Goal: Transaction & Acquisition: Purchase product/service

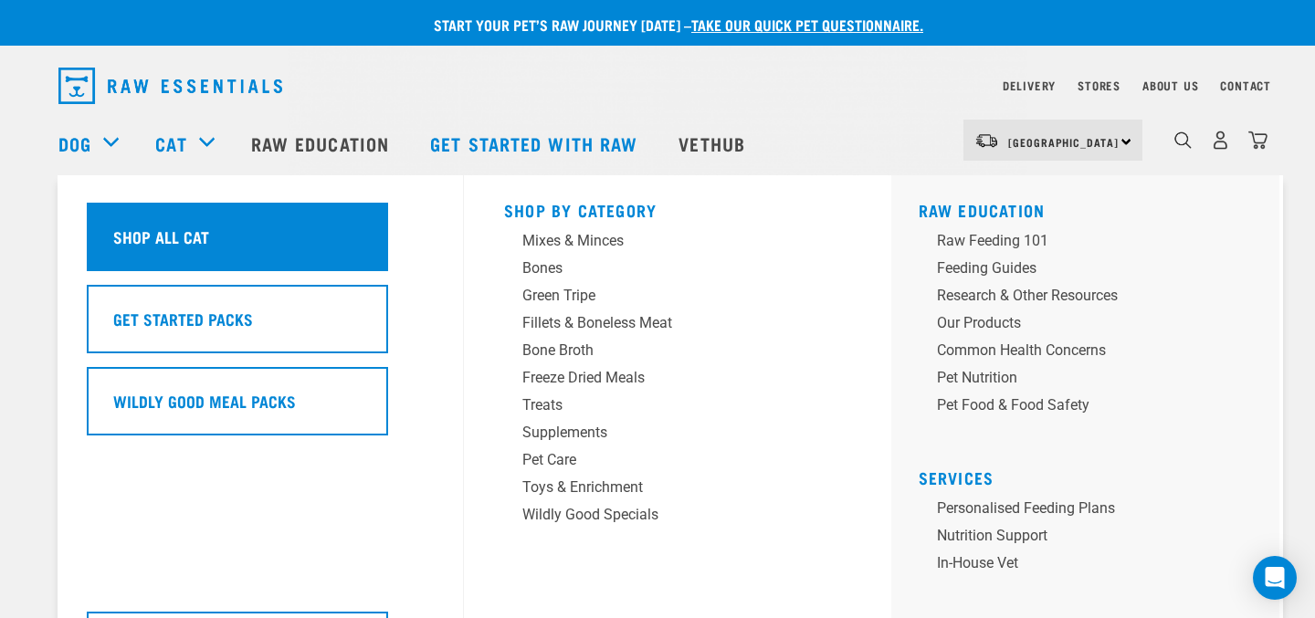
click at [183, 231] on h5 "Shop All Cat" at bounding box center [161, 237] width 96 height 24
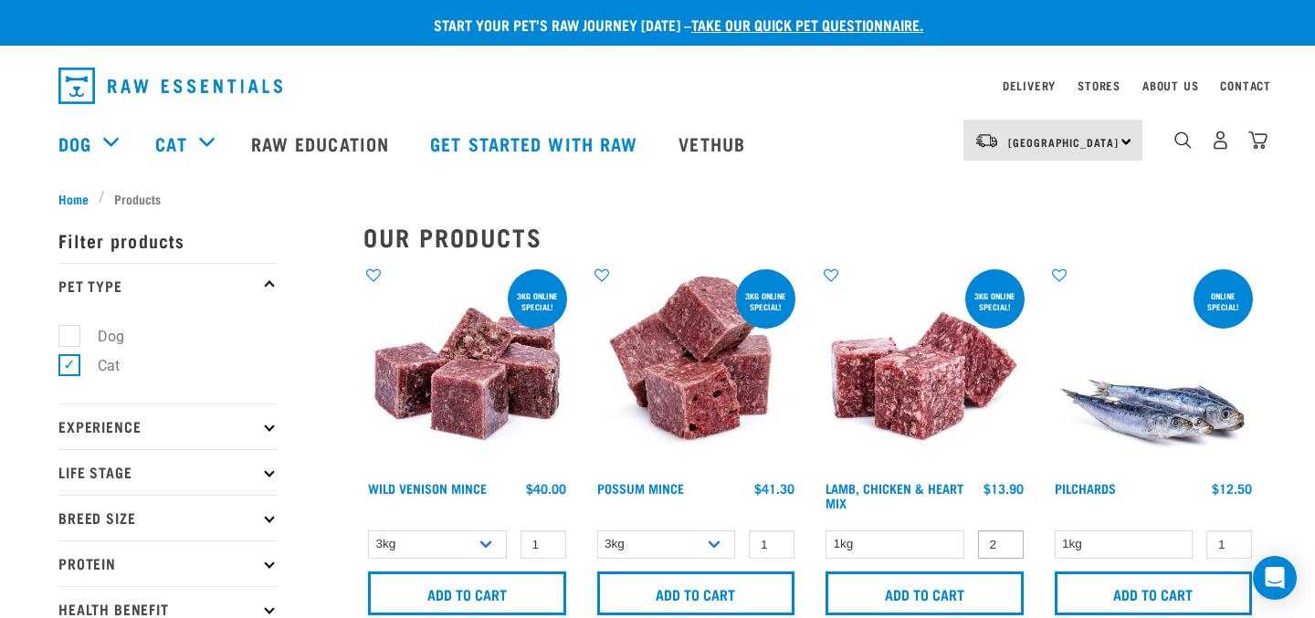
click at [1003, 542] on input "2" at bounding box center [1001, 545] width 46 height 28
type input "3"
click at [1003, 542] on input "3" at bounding box center [1001, 545] width 46 height 28
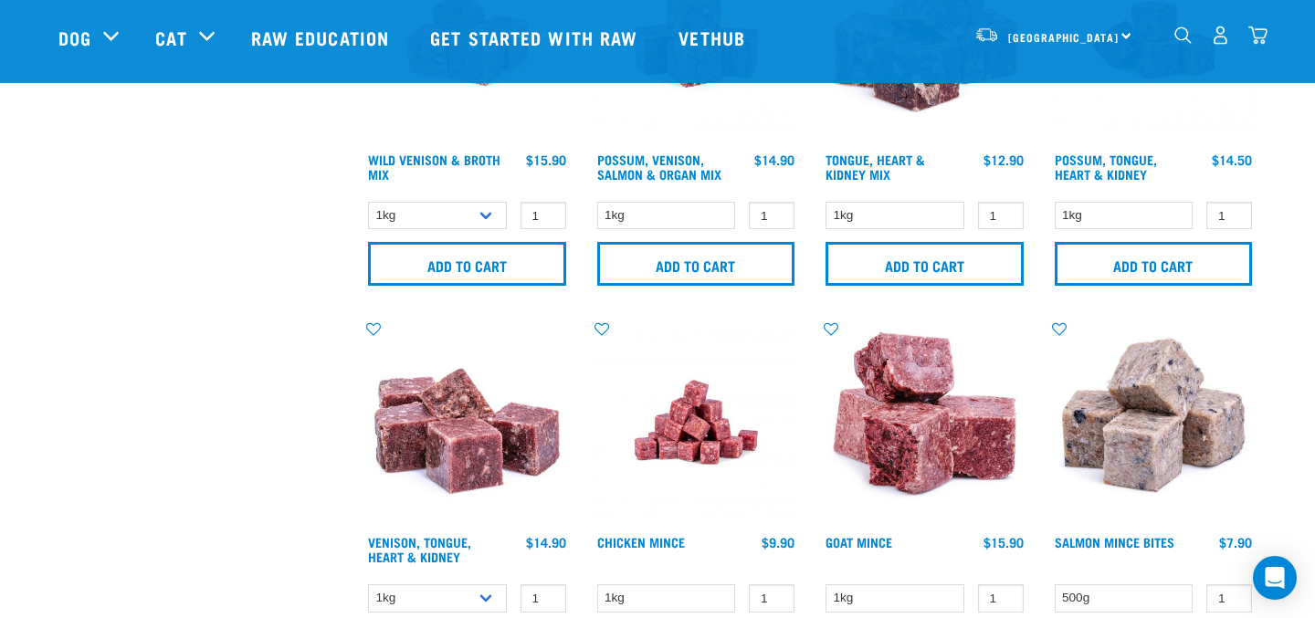
scroll to position [1776, 0]
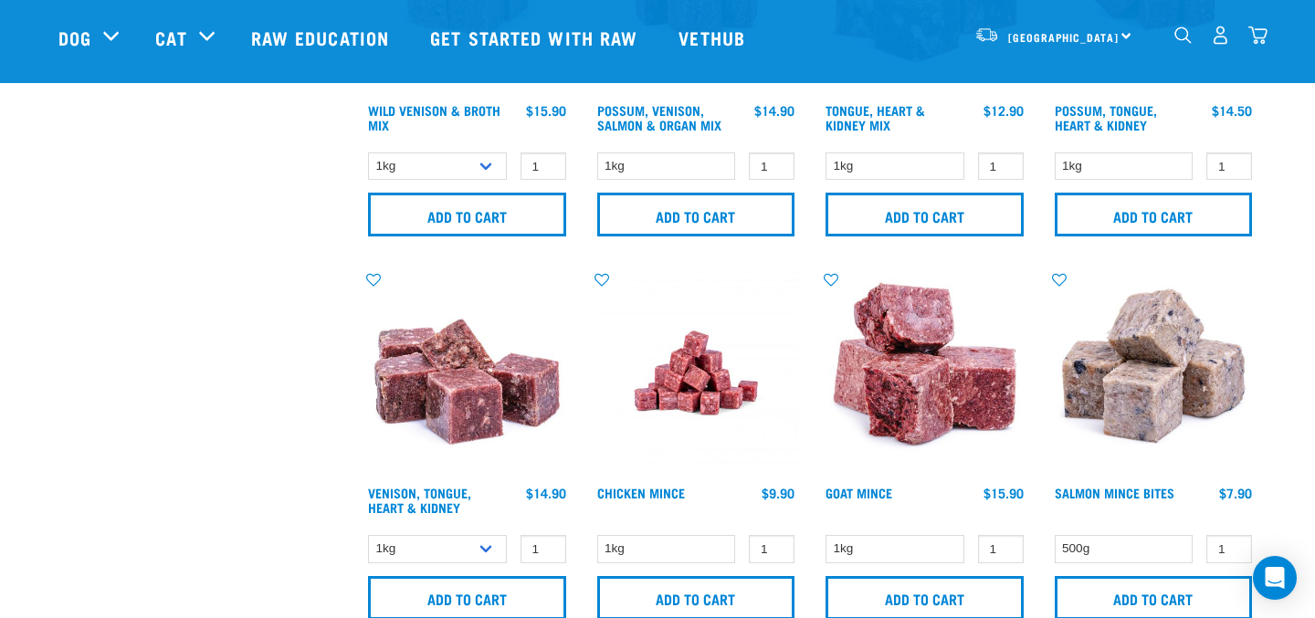
click at [1224, 37] on img "dropdown navigation" at bounding box center [1220, 35] width 19 height 19
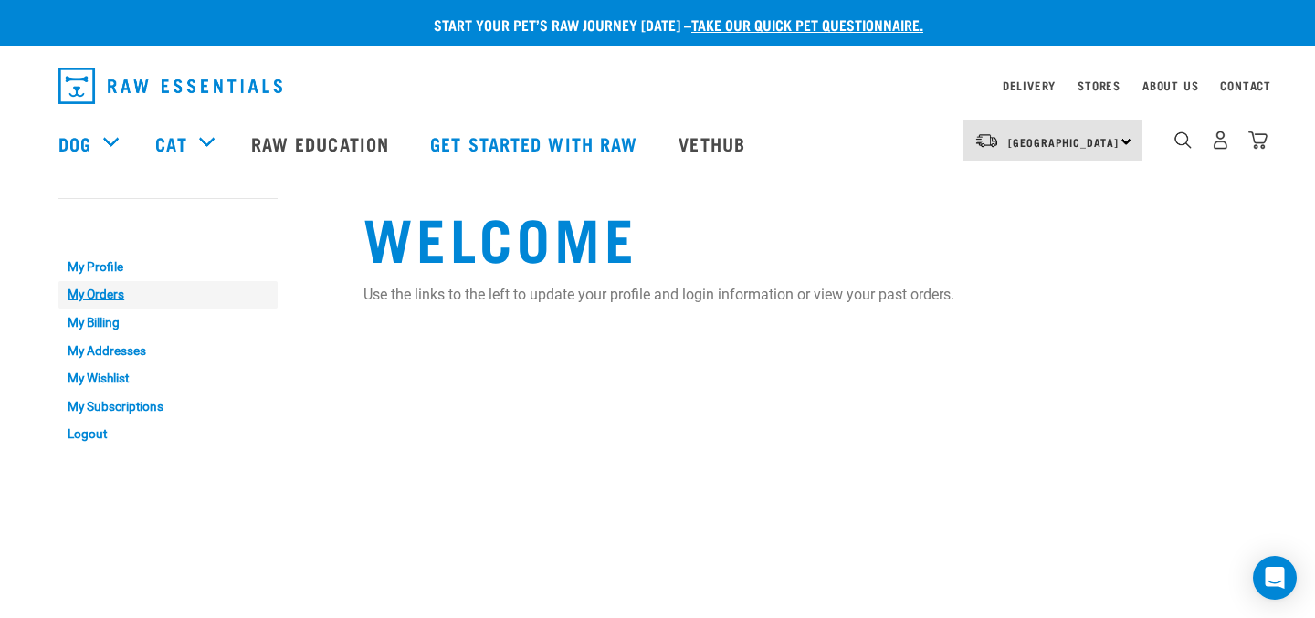
click at [104, 295] on link "My Orders" at bounding box center [167, 295] width 219 height 28
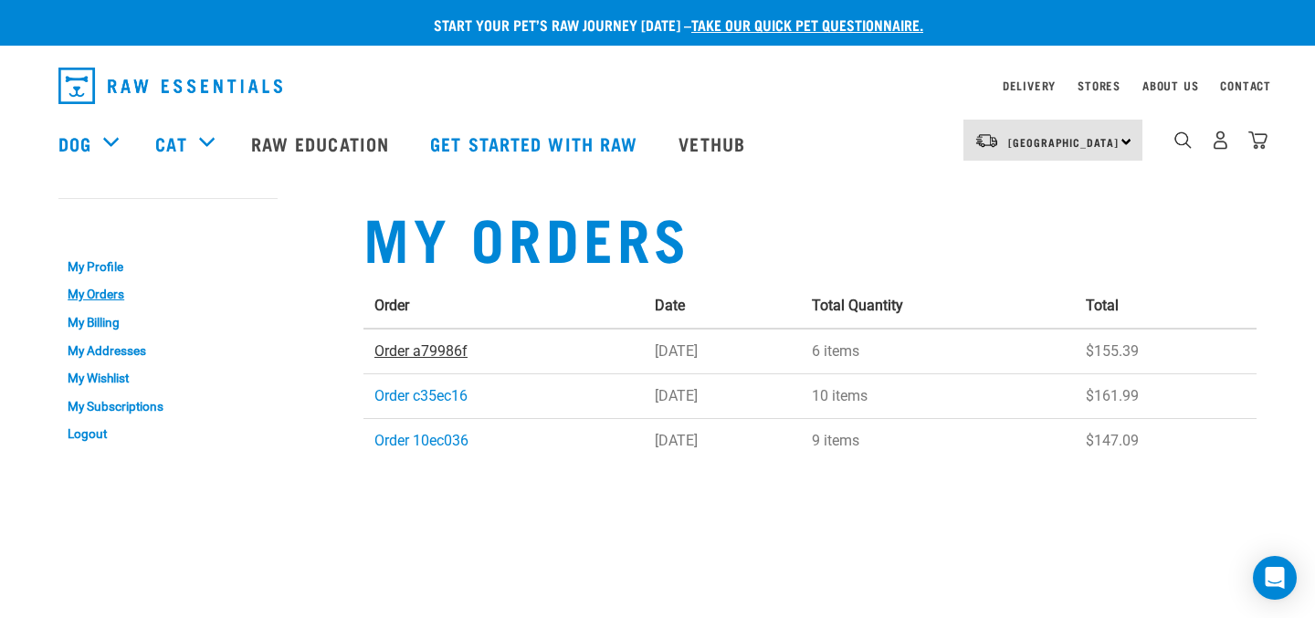
click at [401, 350] on link "Order a79986f" at bounding box center [421, 351] width 93 height 17
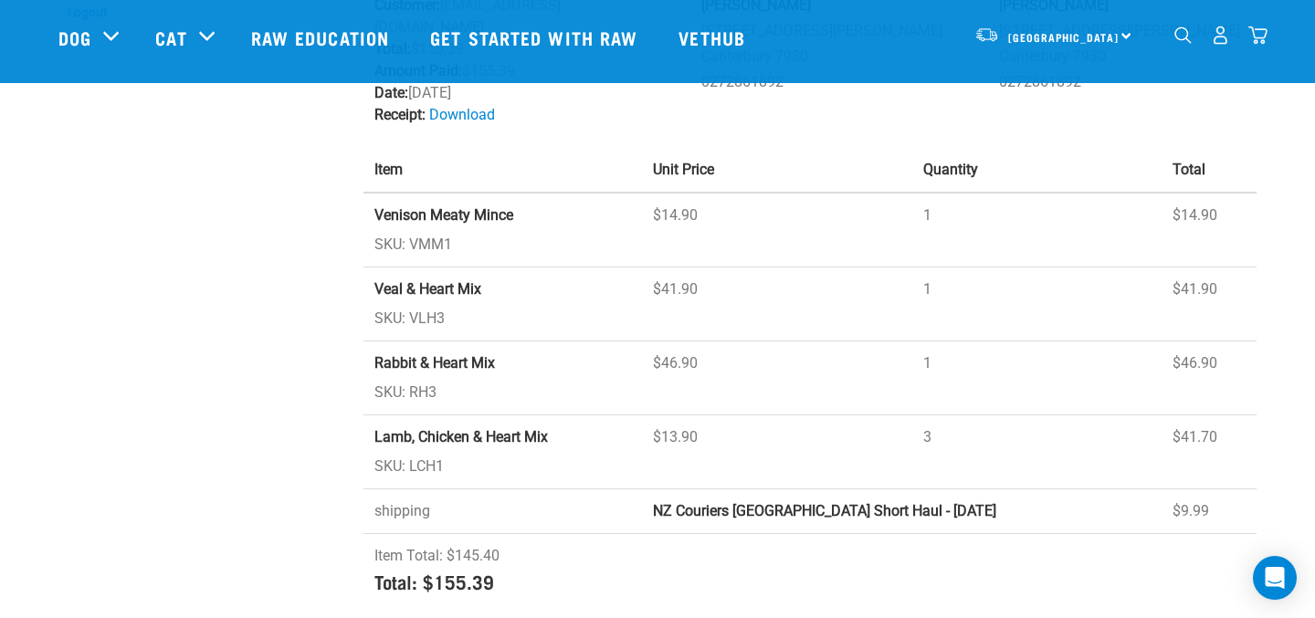
scroll to position [296, 0]
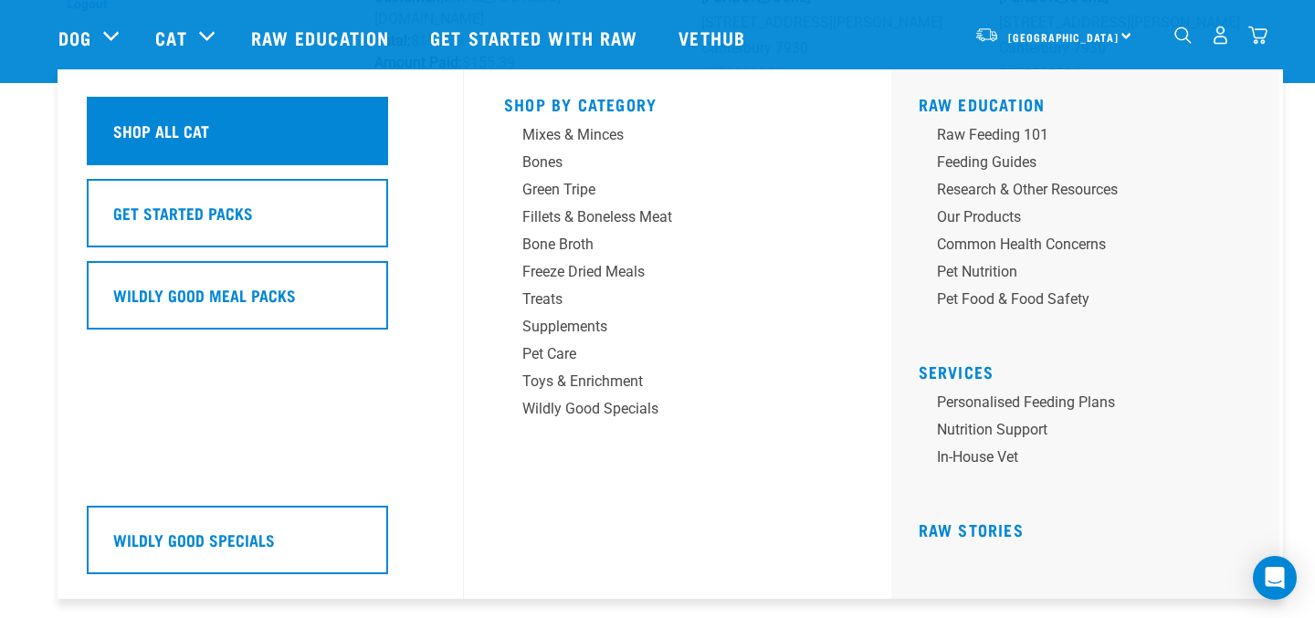
click at [189, 124] on h5 "Shop All Cat" at bounding box center [161, 131] width 96 height 24
click at [190, 136] on h5 "Shop All Cat" at bounding box center [161, 131] width 96 height 24
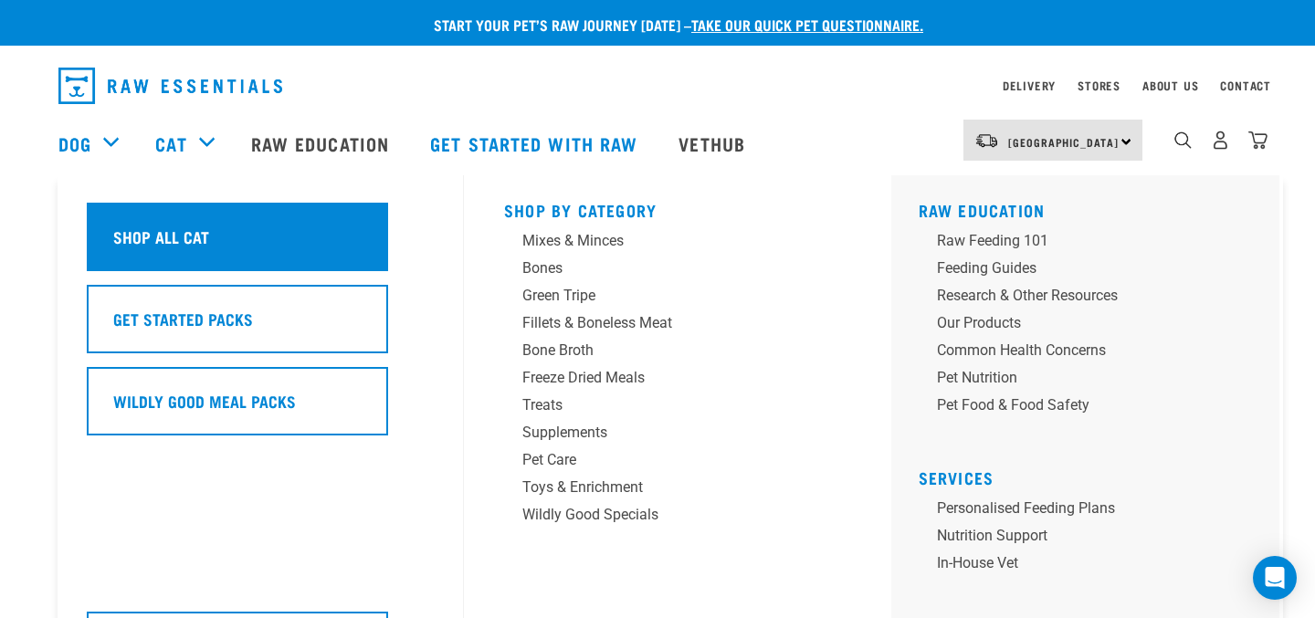
click at [208, 231] on h5 "Shop All Cat" at bounding box center [161, 237] width 96 height 24
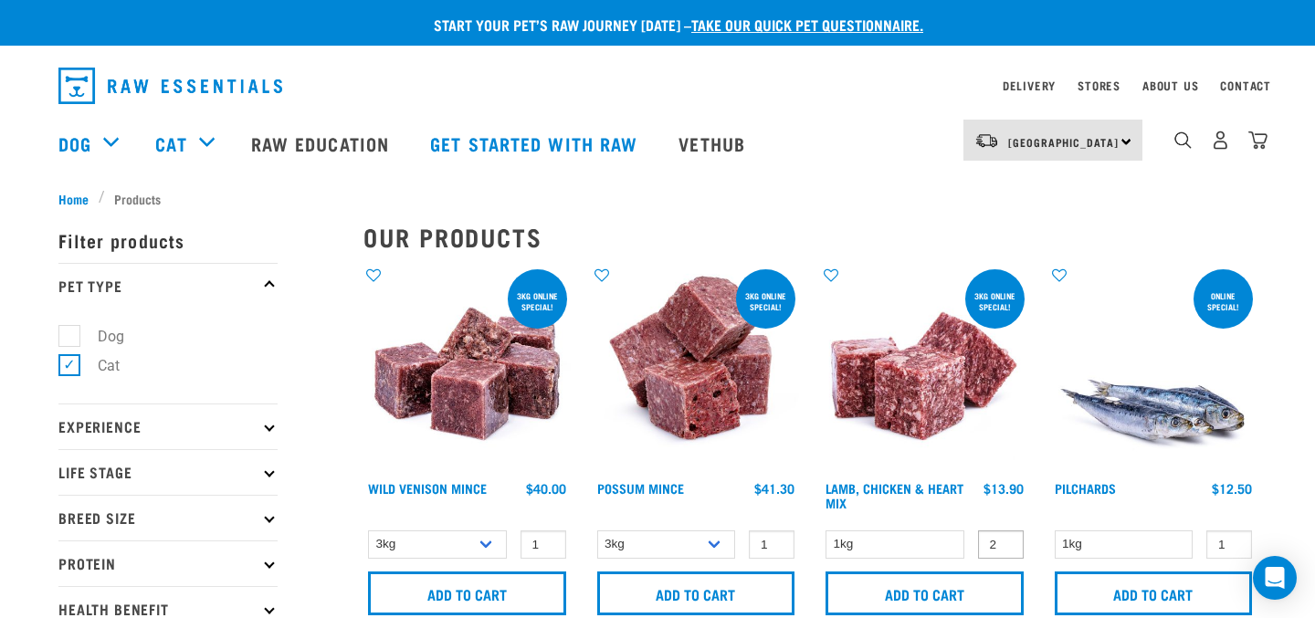
click at [1003, 541] on input "2" at bounding box center [1001, 545] width 46 height 28
click at [1003, 541] on input "3" at bounding box center [1001, 545] width 46 height 28
click at [1003, 541] on input "4" at bounding box center [1001, 545] width 46 height 28
type input "3"
click at [1003, 544] on input "3" at bounding box center [1001, 545] width 46 height 28
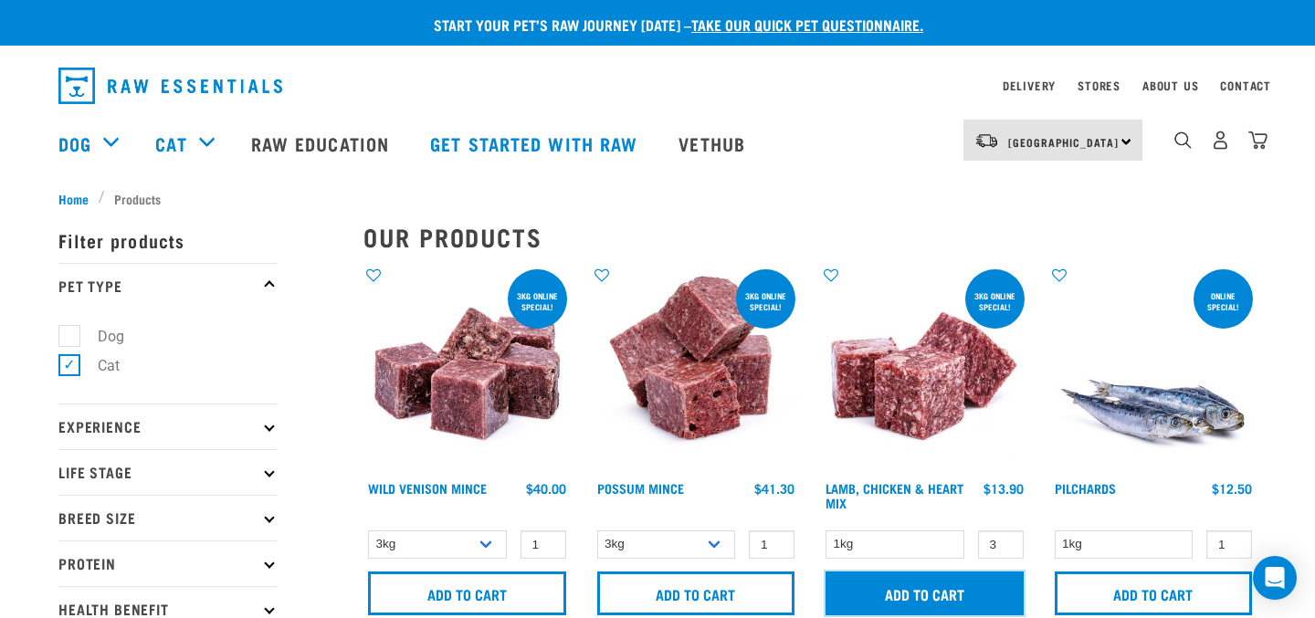
click at [942, 590] on input "Add to cart" at bounding box center [925, 594] width 198 height 44
click at [1259, 329] on div "ONLINE SPECIAL! Pilchards 1 0 100 0 100 0" at bounding box center [1154, 446] width 229 height 383
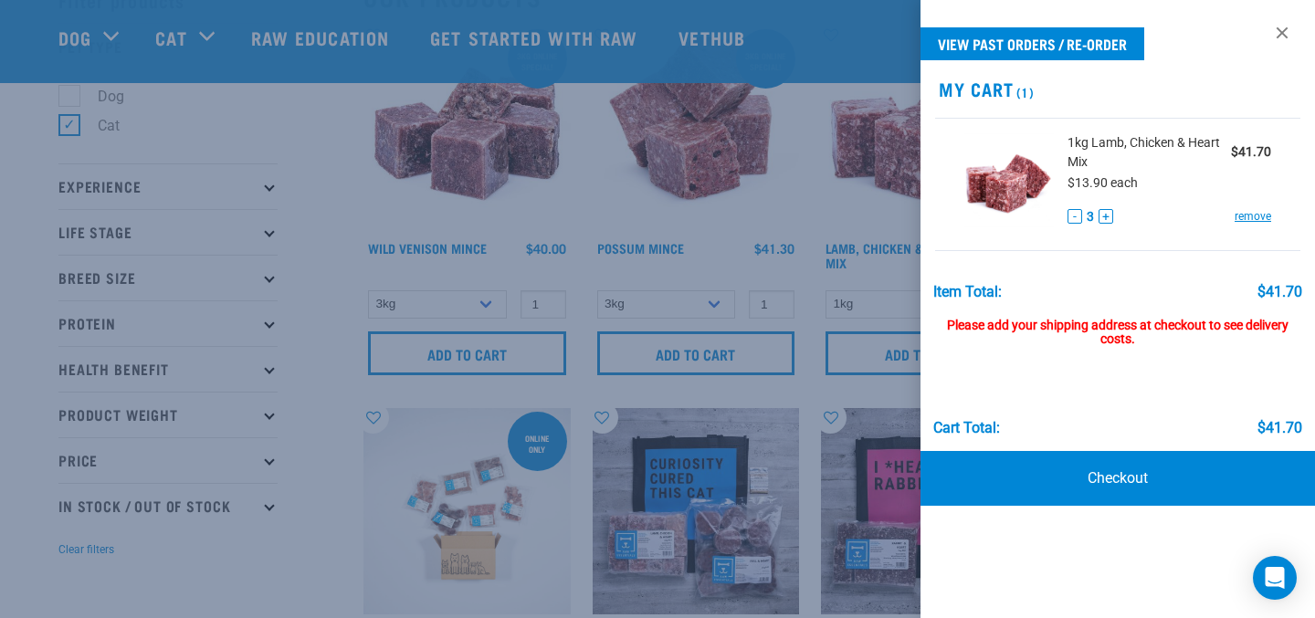
scroll to position [113, 0]
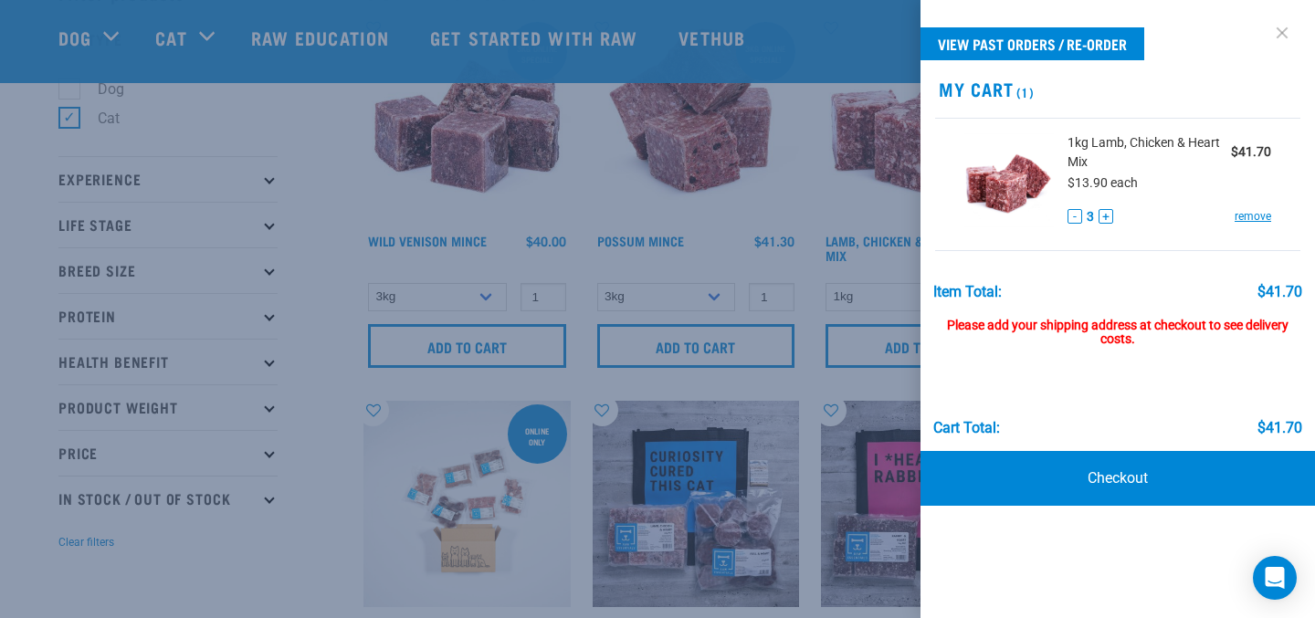
click at [1283, 33] on link at bounding box center [1282, 32] width 29 height 29
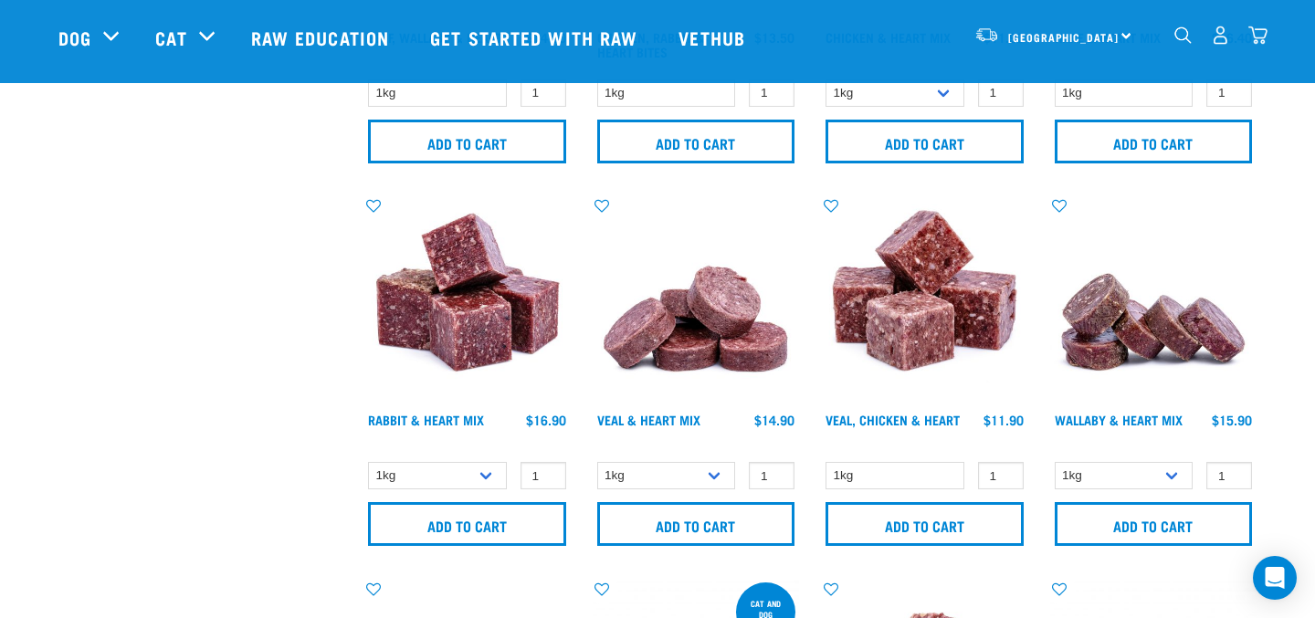
scroll to position [1084, 0]
click at [486, 476] on select "1kg 3kg" at bounding box center [437, 475] width 139 height 28
select select "465"
click option "3kg" at bounding box center [0, 0] width 0 height 0
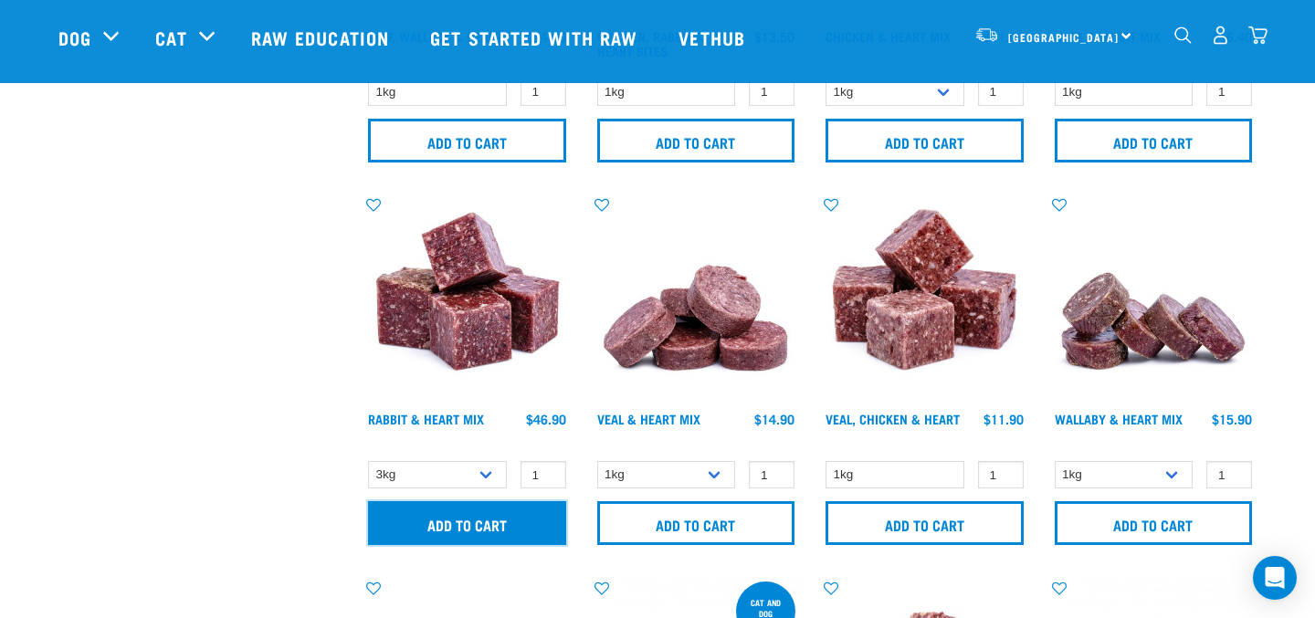
click at [485, 522] on input "Add to cart" at bounding box center [467, 523] width 198 height 44
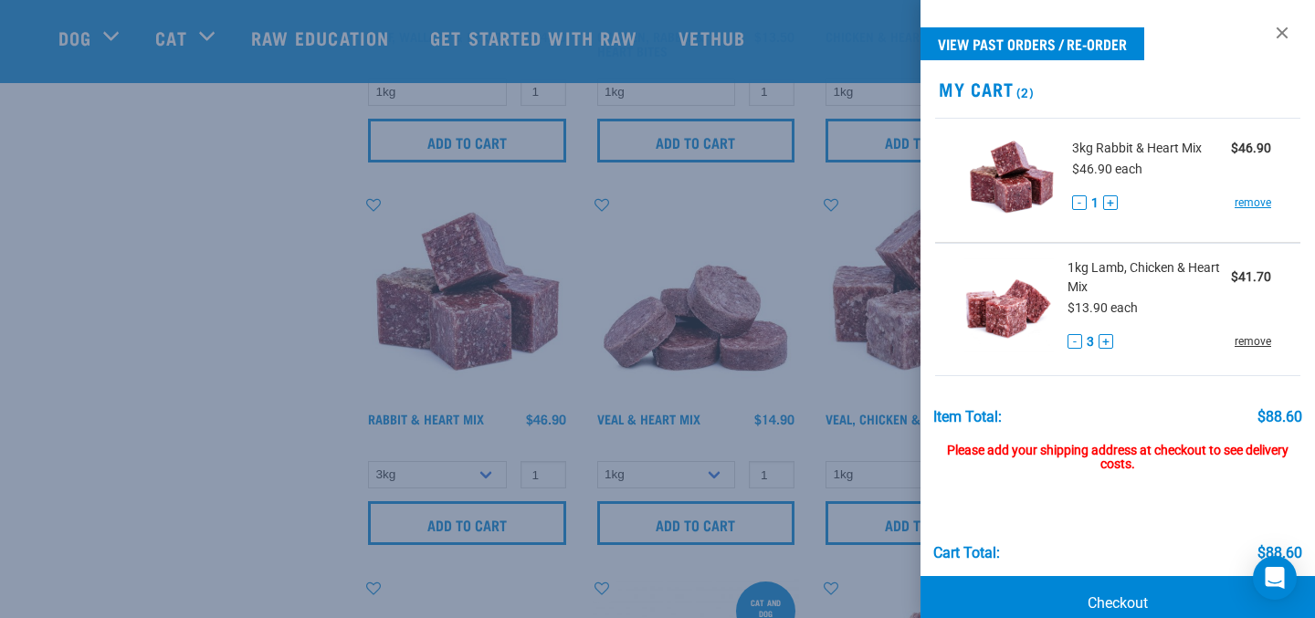
click at [1247, 344] on link "remove" at bounding box center [1253, 341] width 37 height 16
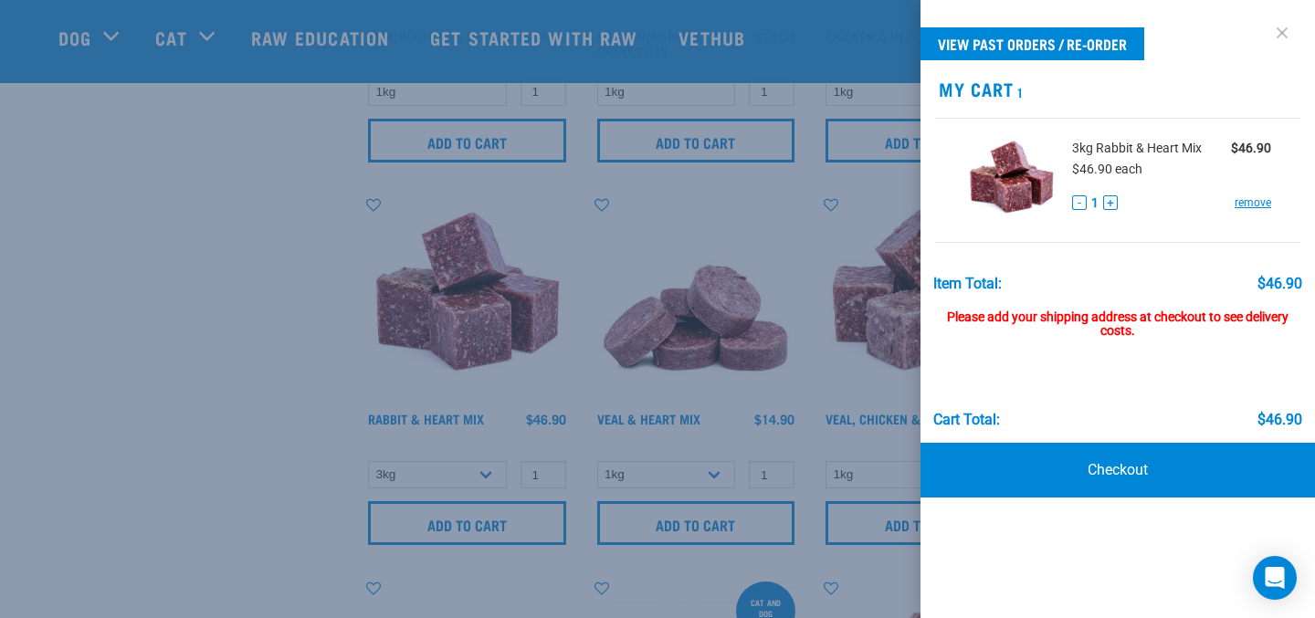
click at [1285, 35] on link at bounding box center [1282, 32] width 29 height 29
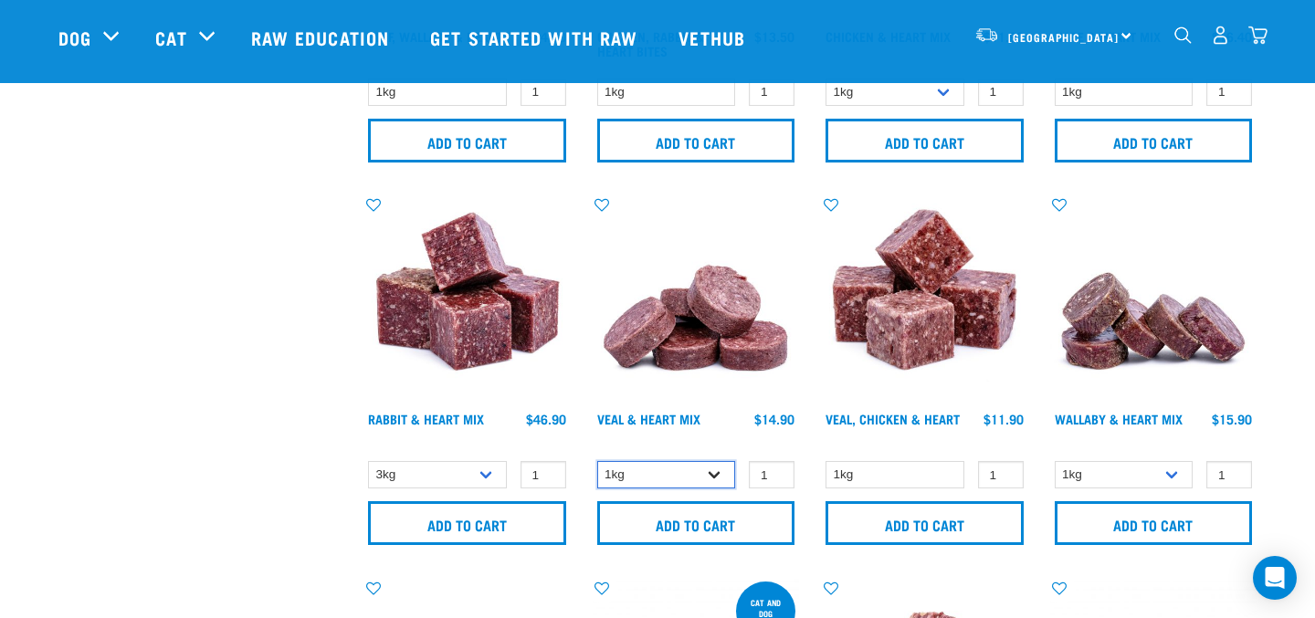
select select "743"
click option "3kg" at bounding box center [0, 0] width 0 height 0
click at [775, 472] on input "2" at bounding box center [772, 475] width 46 height 28
click at [775, 472] on input "3" at bounding box center [772, 475] width 46 height 28
click at [775, 477] on input "2" at bounding box center [772, 475] width 46 height 28
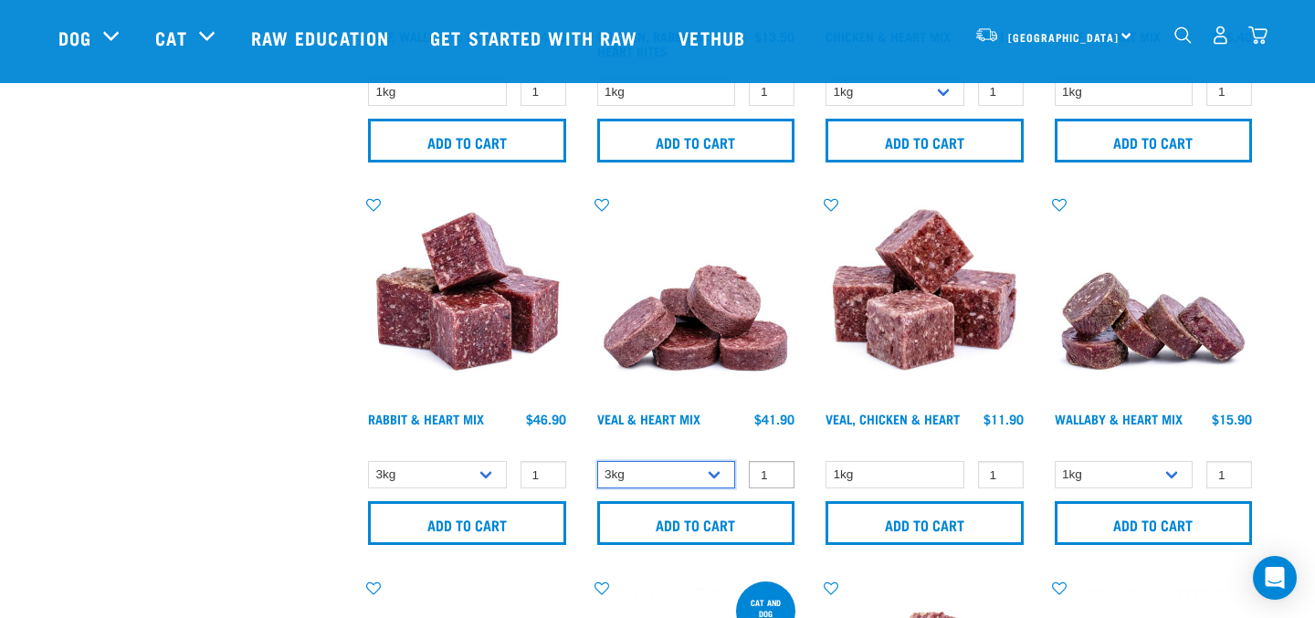
type input "1"
click at [775, 477] on input "1" at bounding box center [772, 475] width 46 height 28
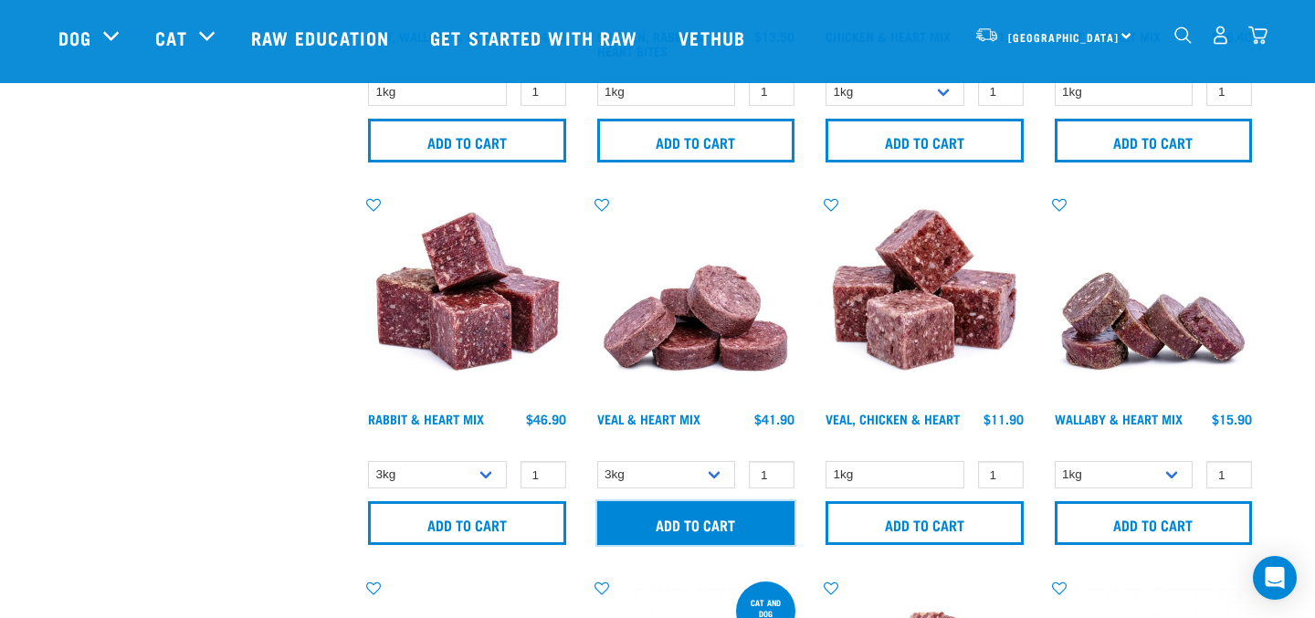
click at [726, 512] on input "Add to cart" at bounding box center [696, 523] width 198 height 44
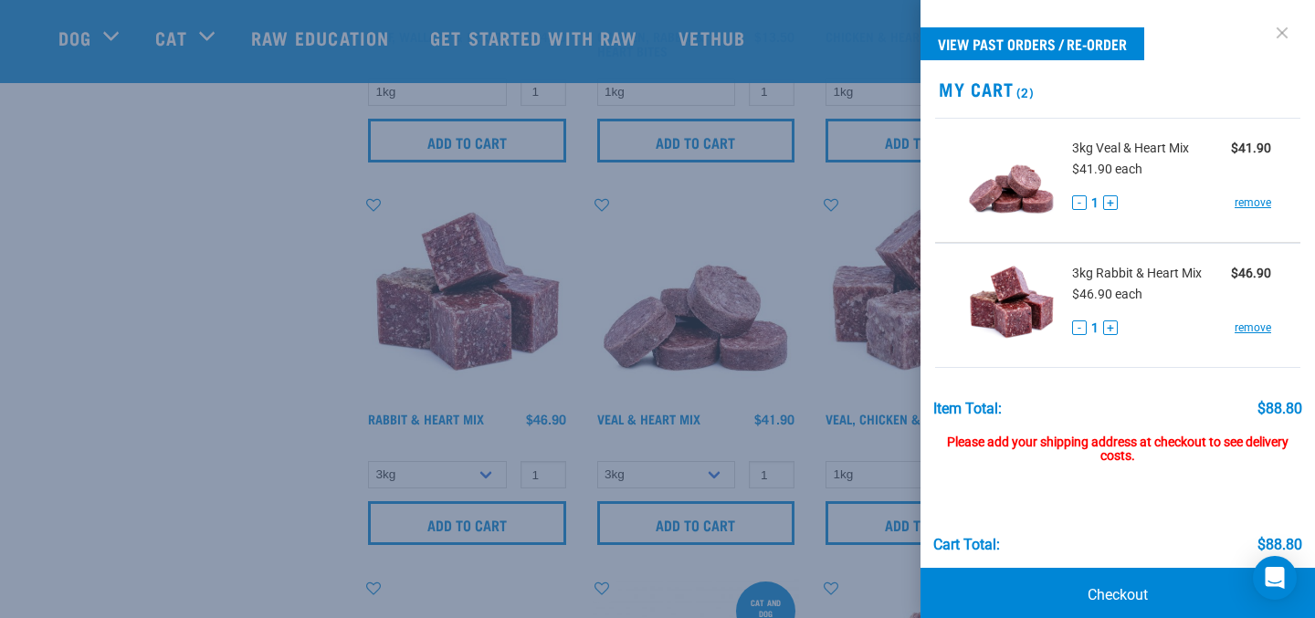
click at [1285, 36] on link at bounding box center [1282, 32] width 29 height 29
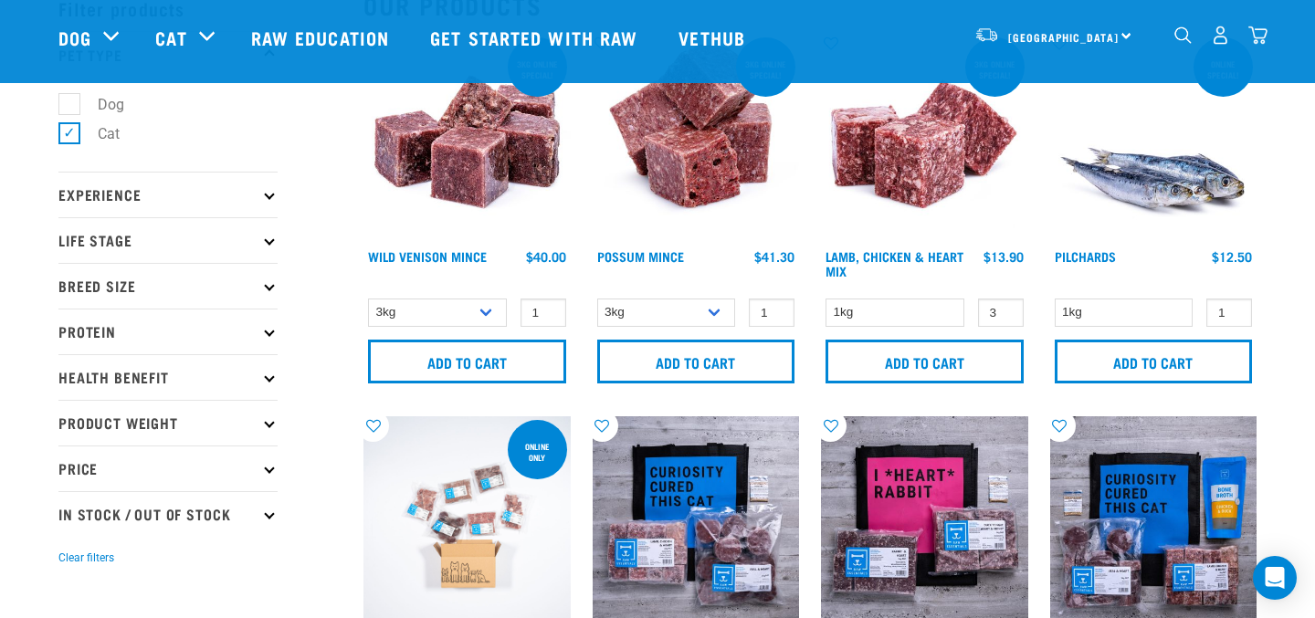
scroll to position [48, 0]
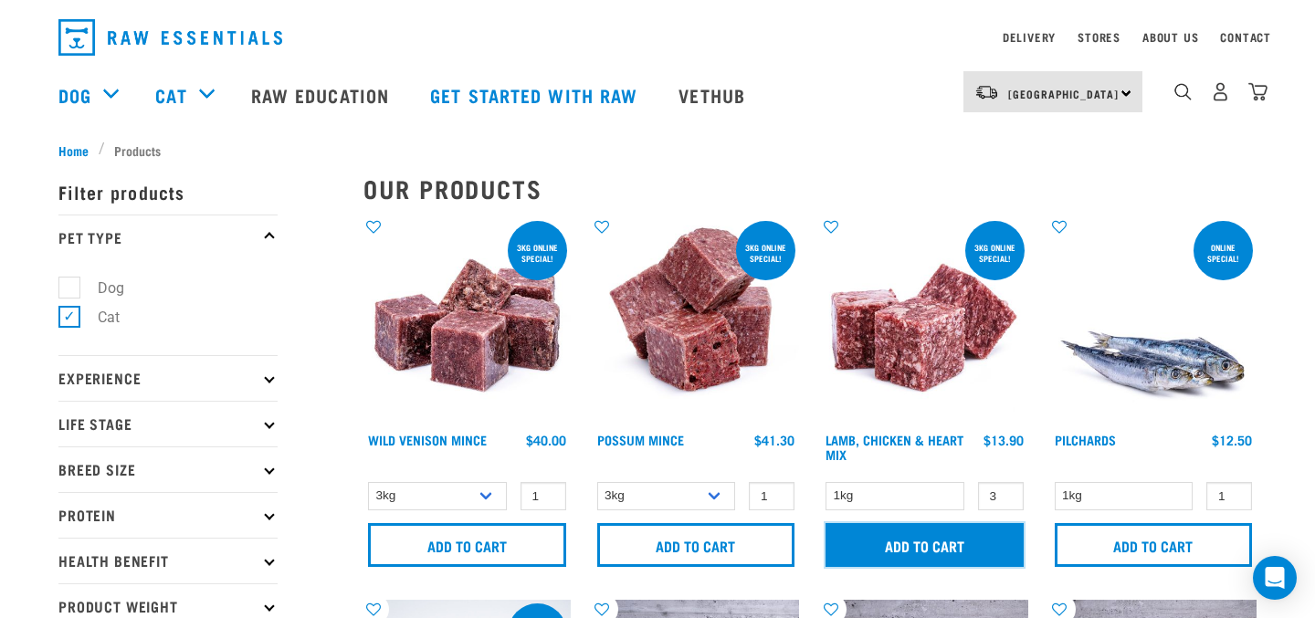
click at [939, 542] on input "Add to cart" at bounding box center [925, 545] width 198 height 44
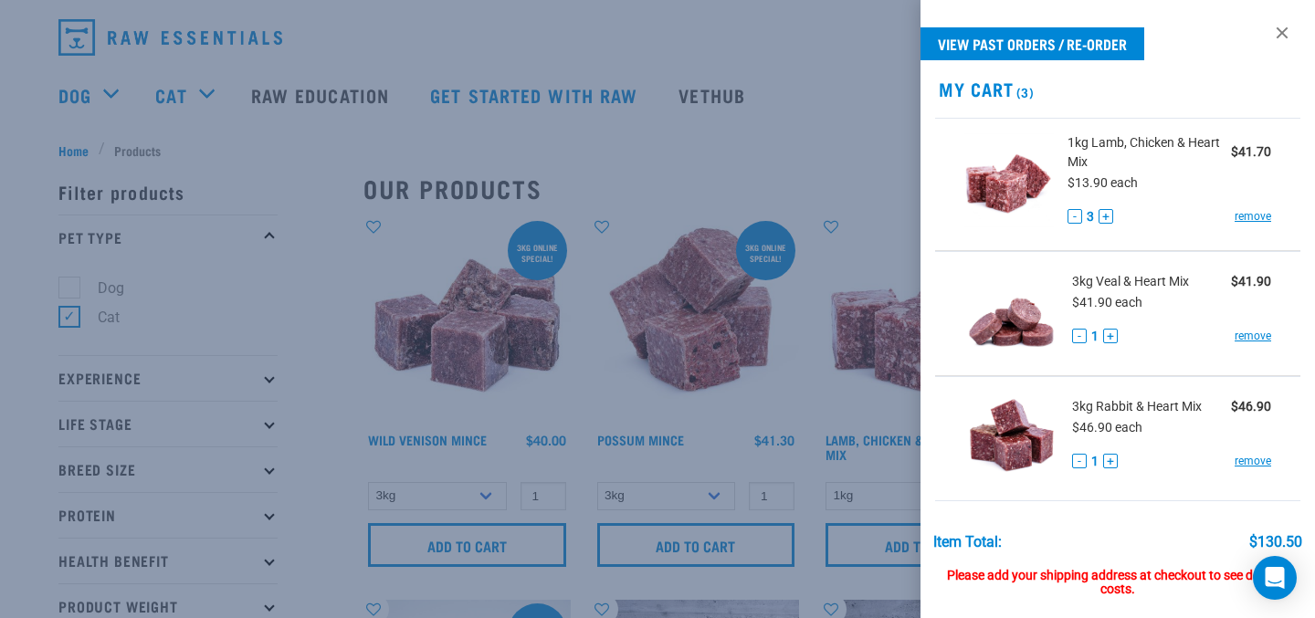
click at [1165, 551] on div "Please add your shipping address at checkout to see delivery costs." at bounding box center [1119, 574] width 370 height 47
click at [1109, 43] on link "View past orders / re-order" at bounding box center [1033, 43] width 224 height 33
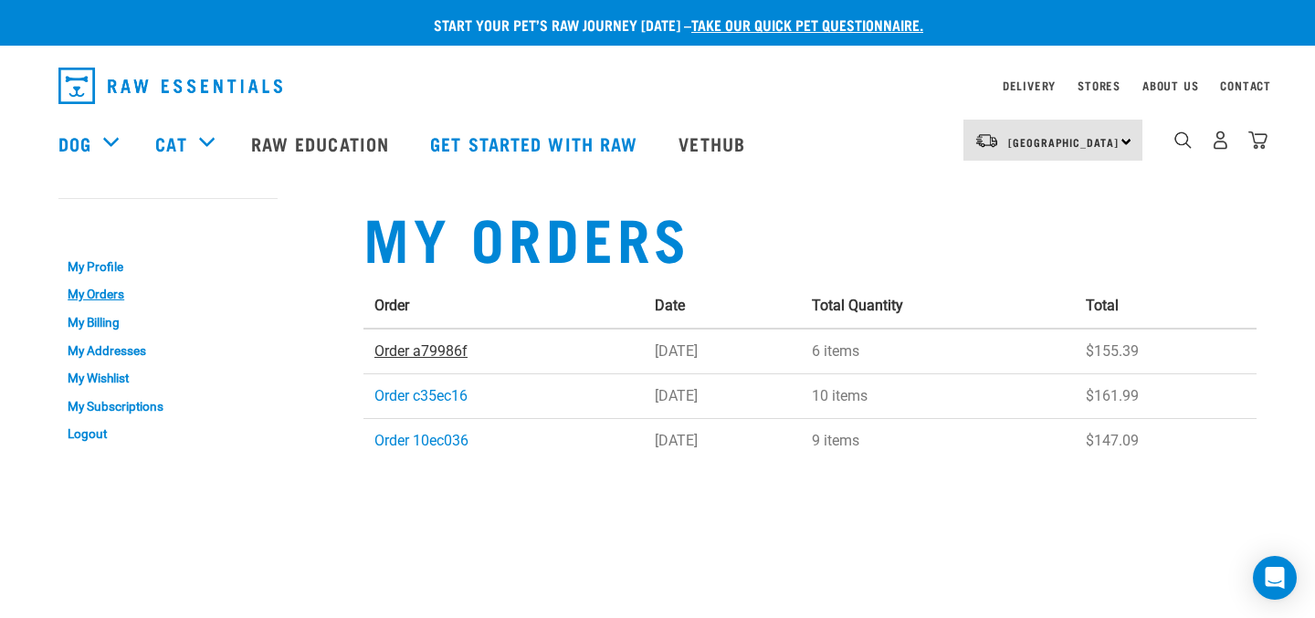
click at [438, 353] on link "Order a79986f" at bounding box center [421, 351] width 93 height 17
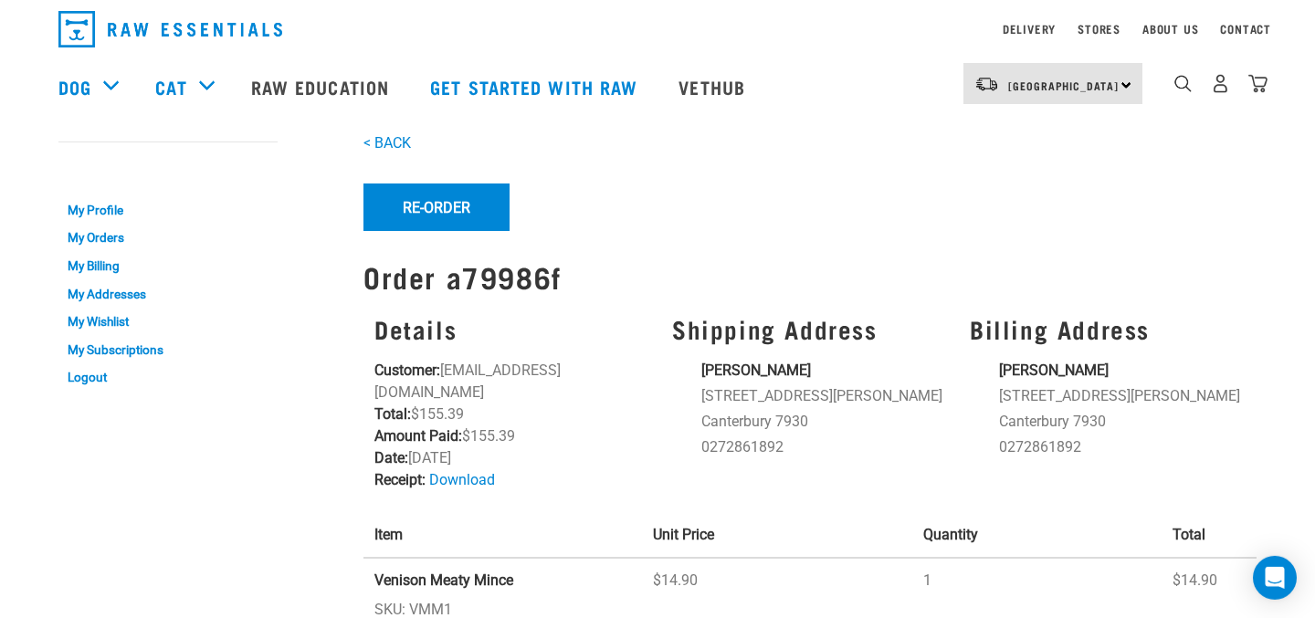
scroll to position [49, 0]
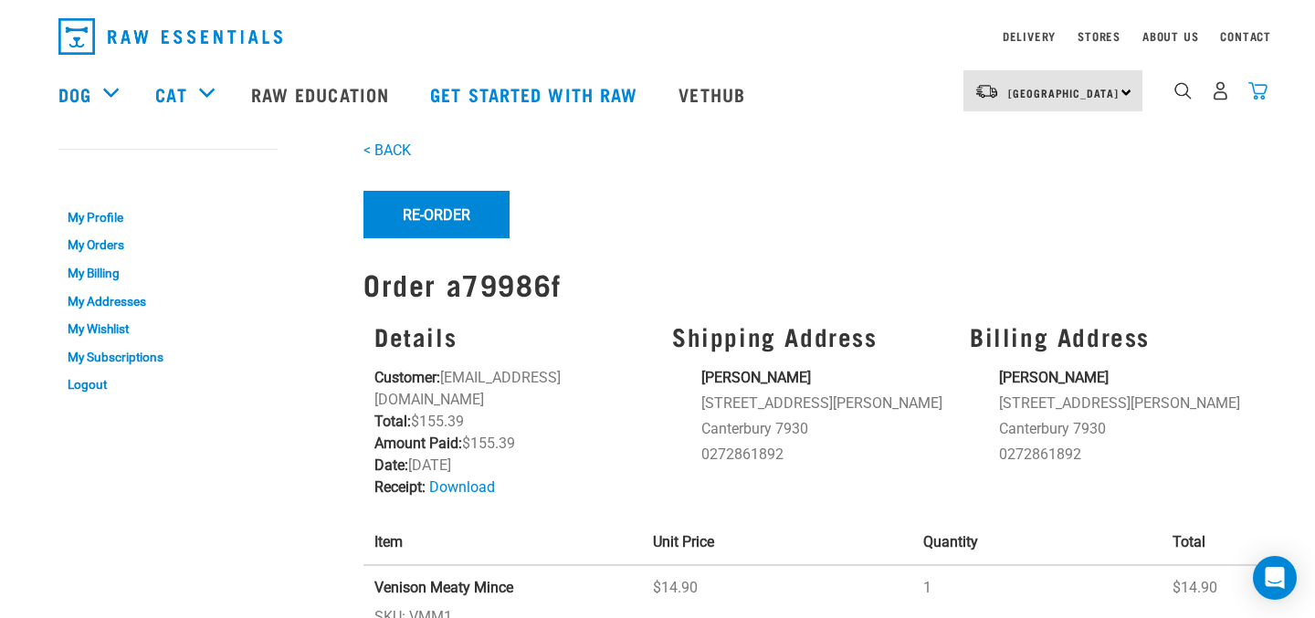
click at [1260, 93] on img "dropdown navigation" at bounding box center [1258, 90] width 19 height 19
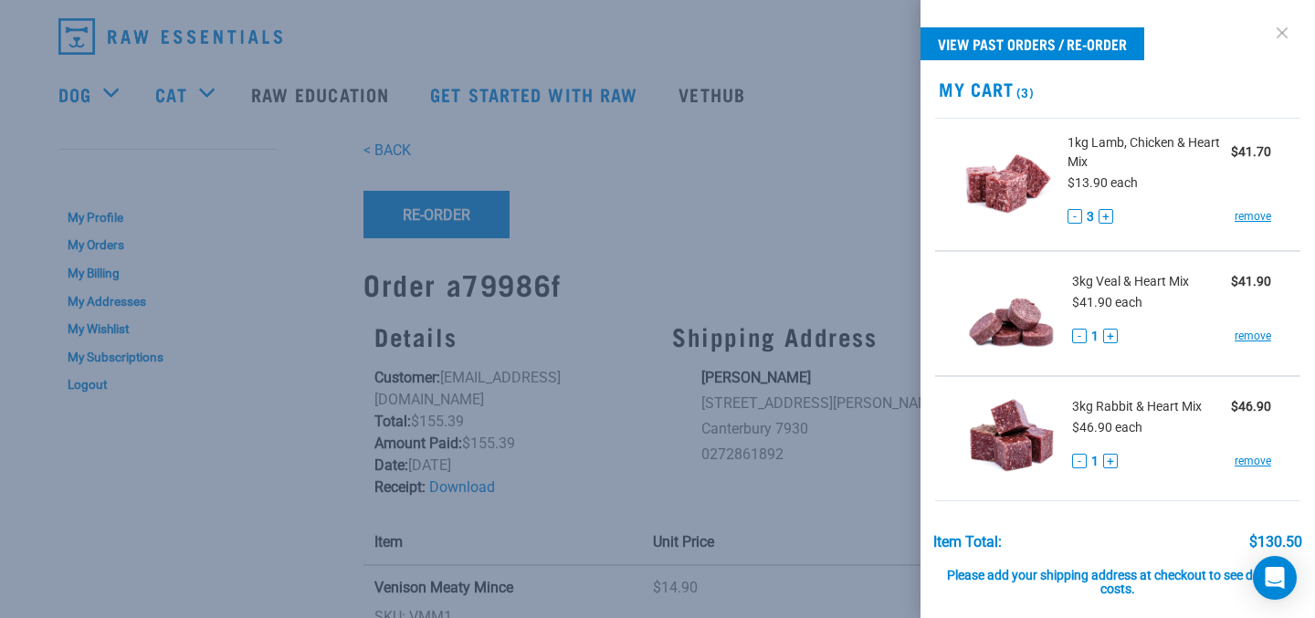
click at [1282, 35] on link at bounding box center [1282, 32] width 29 height 29
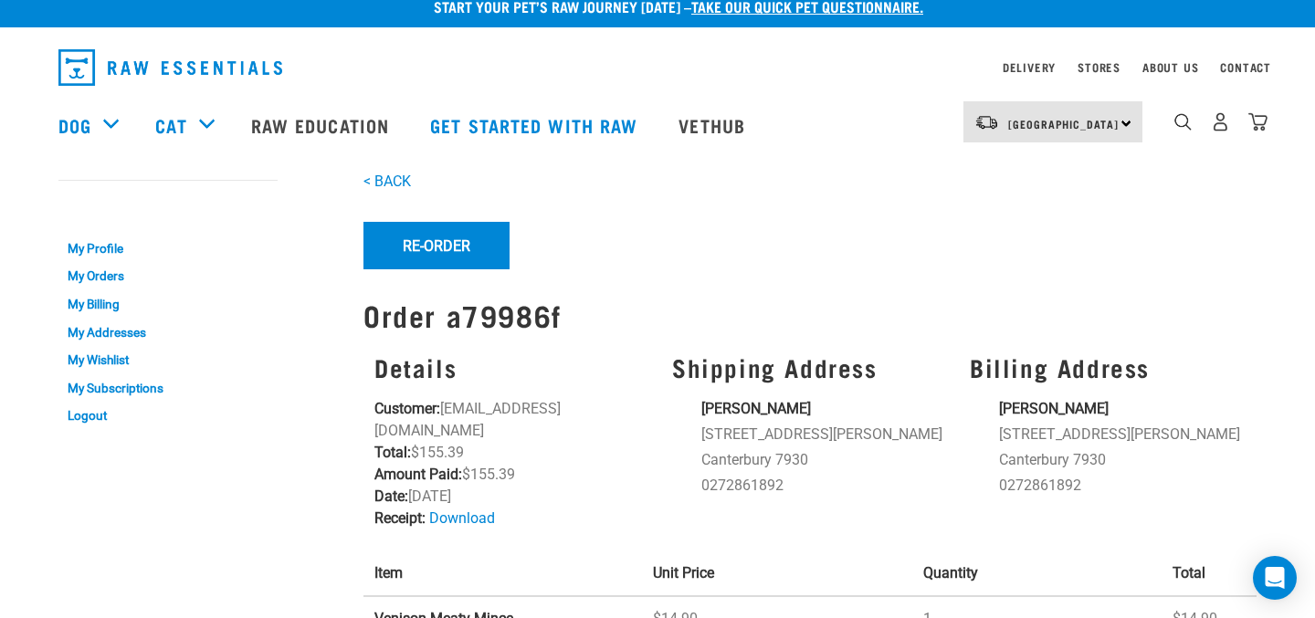
scroll to position [0, 0]
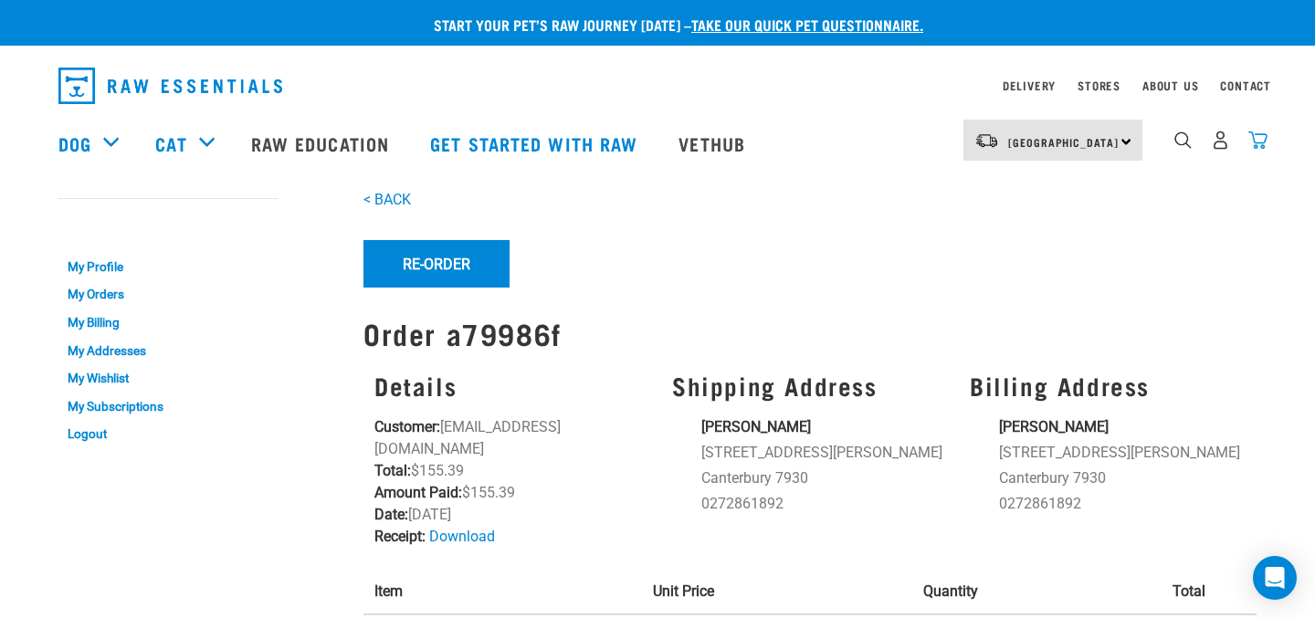
click at [1259, 144] on img "dropdown navigation" at bounding box center [1258, 140] width 19 height 19
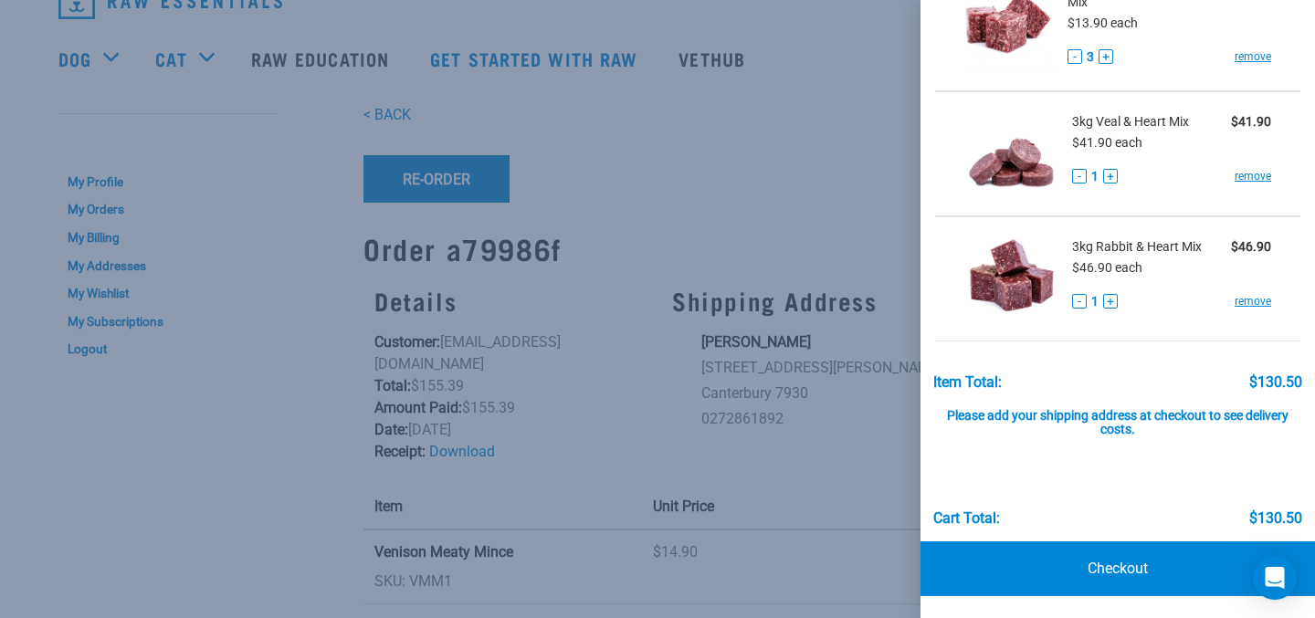
scroll to position [97, 0]
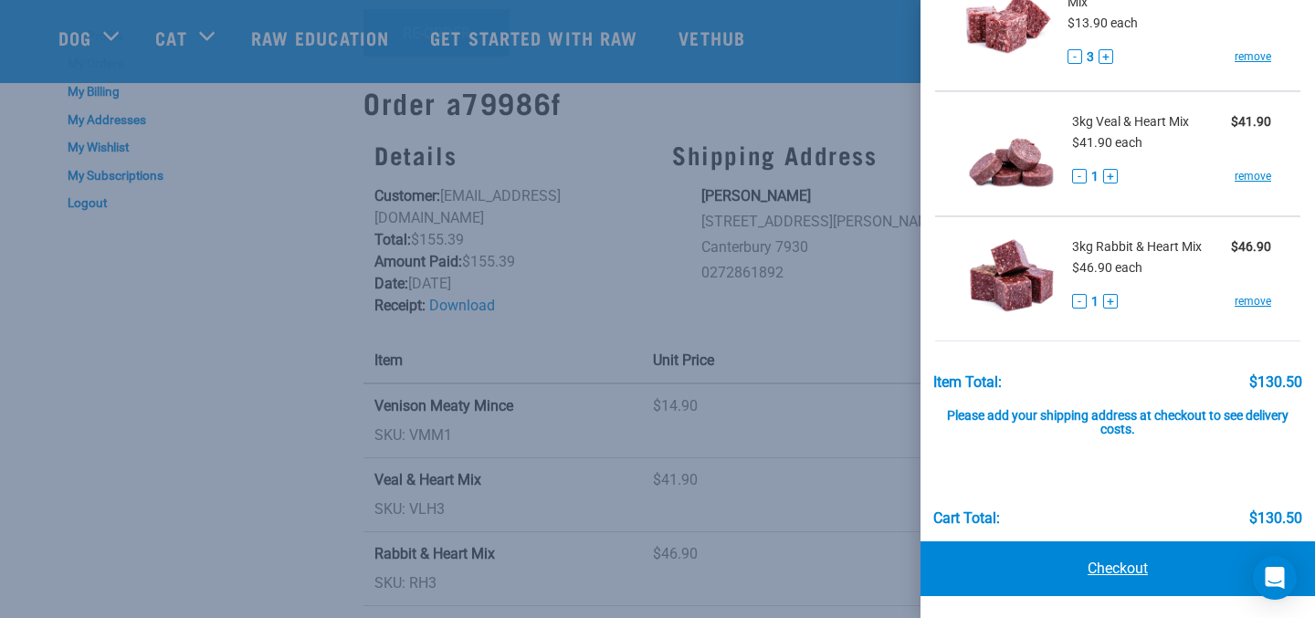
click at [1113, 567] on link "Checkout" at bounding box center [1118, 569] width 395 height 55
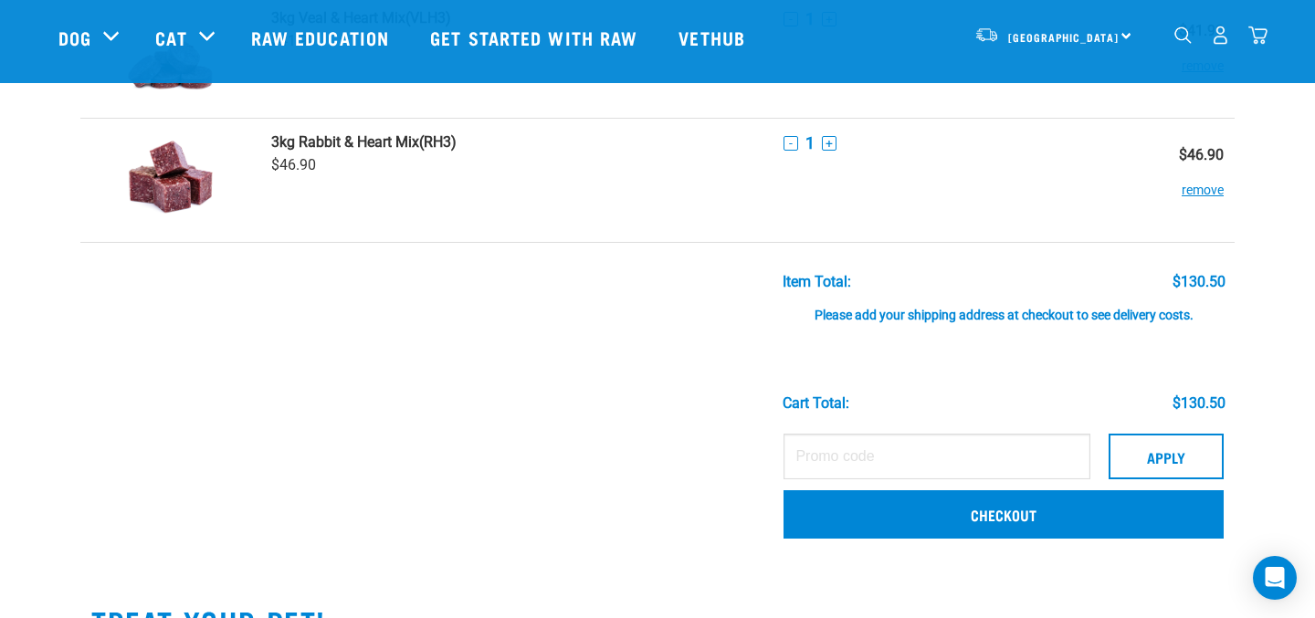
scroll to position [304, 0]
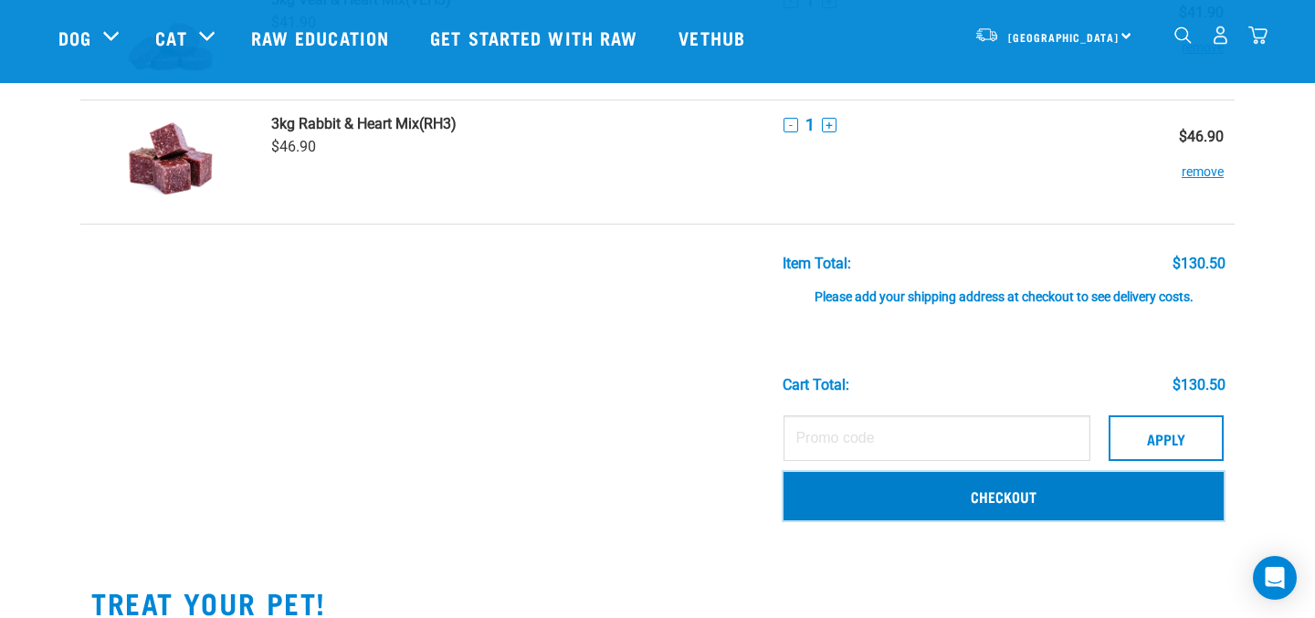
click at [990, 503] on link "Checkout" at bounding box center [1004, 495] width 440 height 47
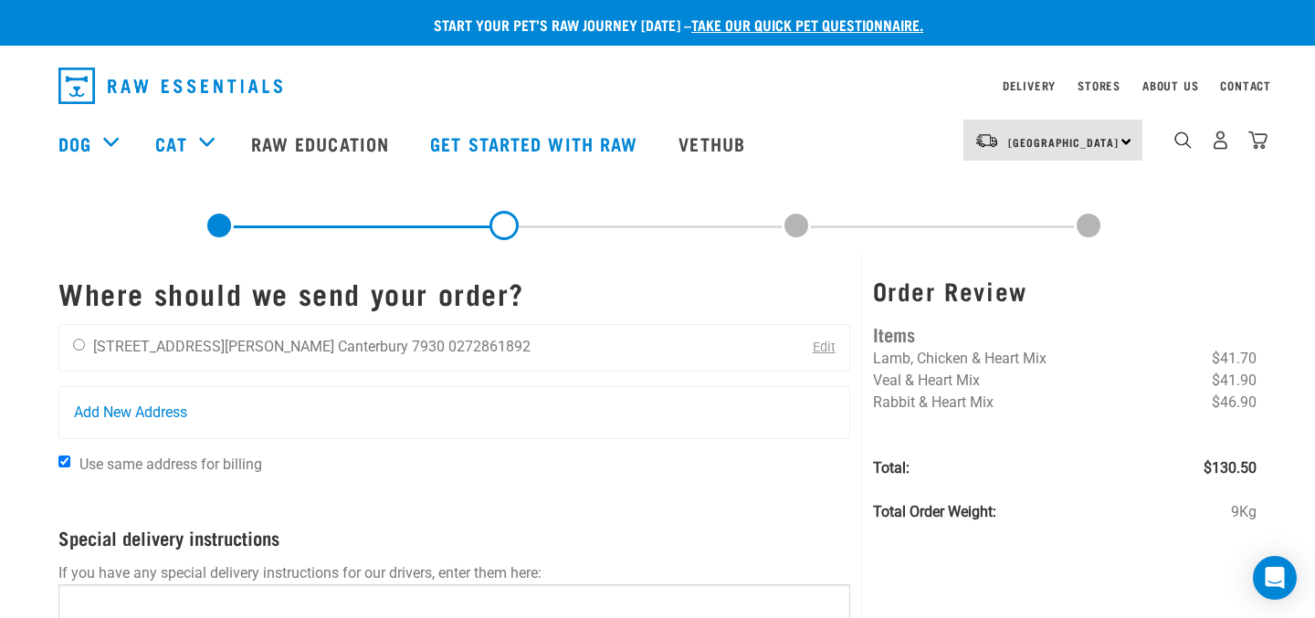
click at [68, 466] on input "Use same address for billing" at bounding box center [64, 462] width 12 height 12
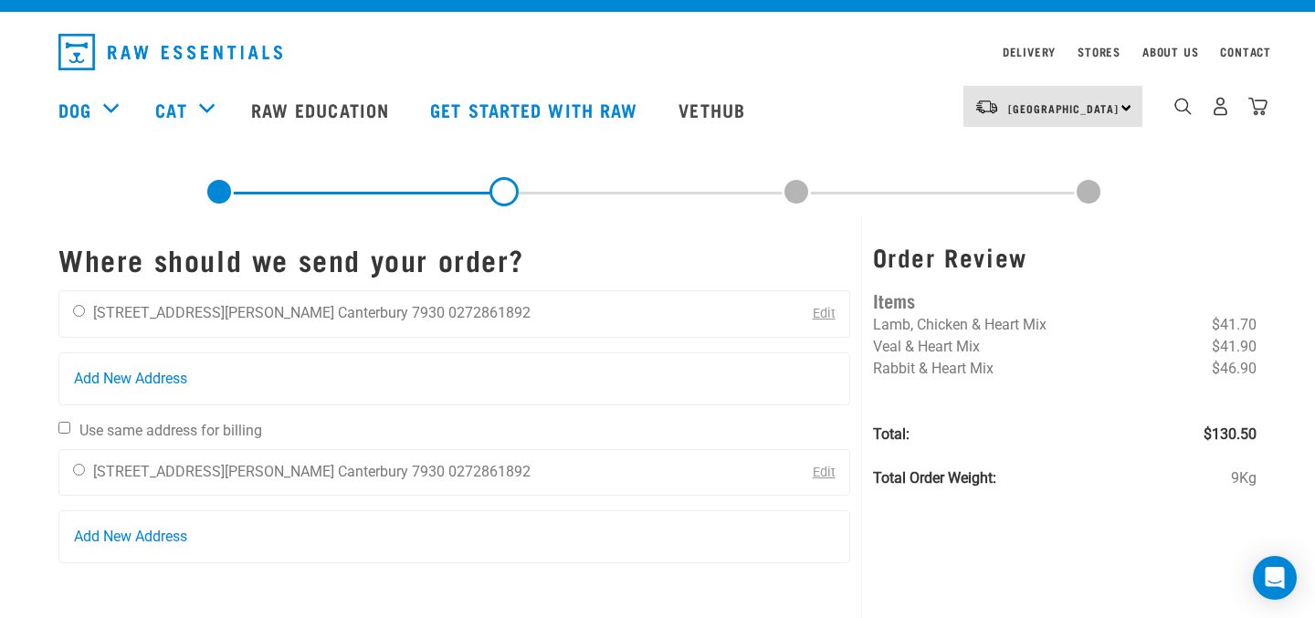
scroll to position [30, 0]
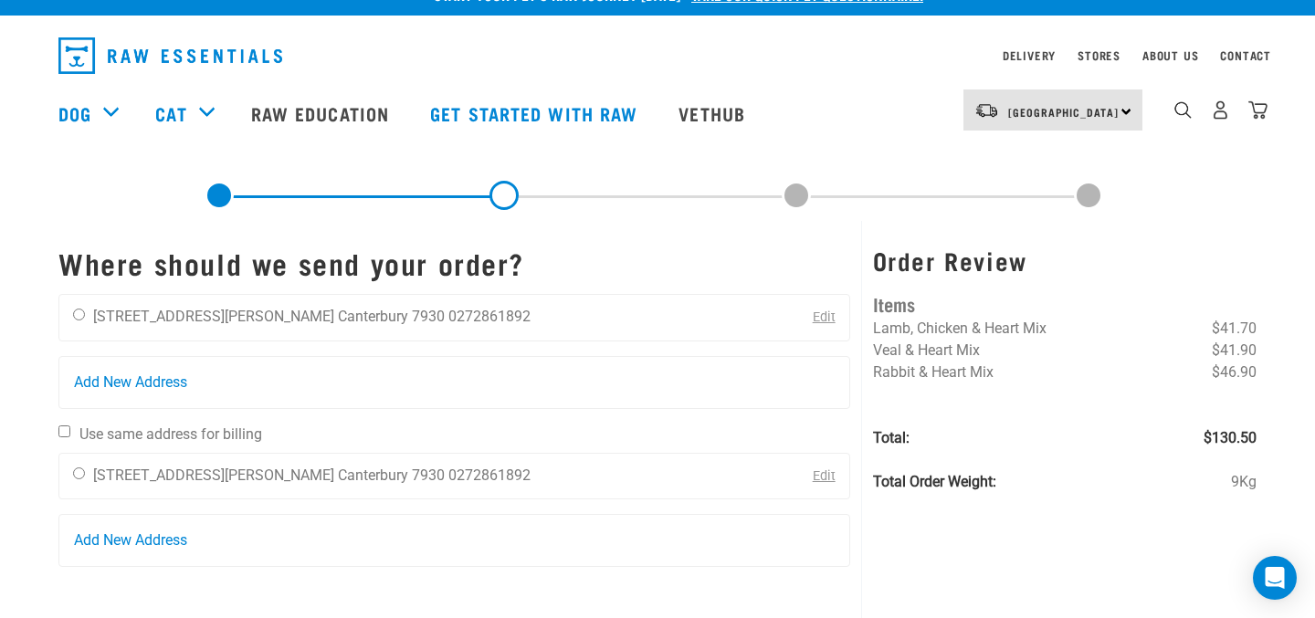
click at [66, 434] on input "Use same address for billing" at bounding box center [64, 432] width 12 height 12
checkbox input "true"
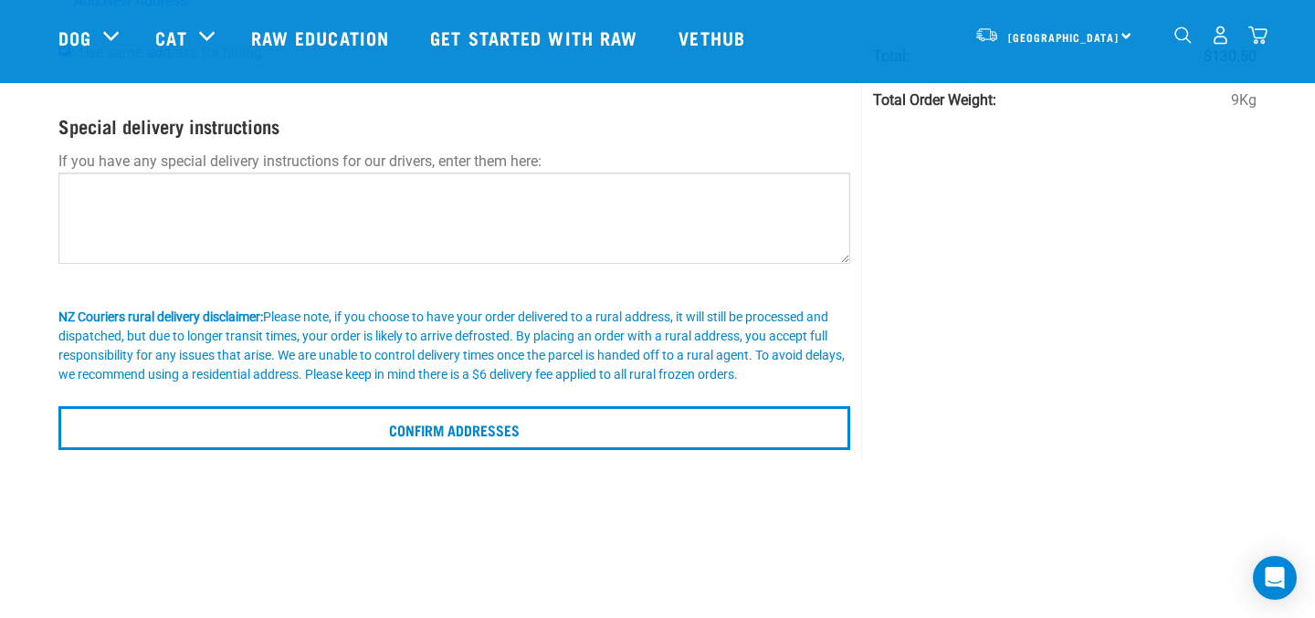
scroll to position [272, 0]
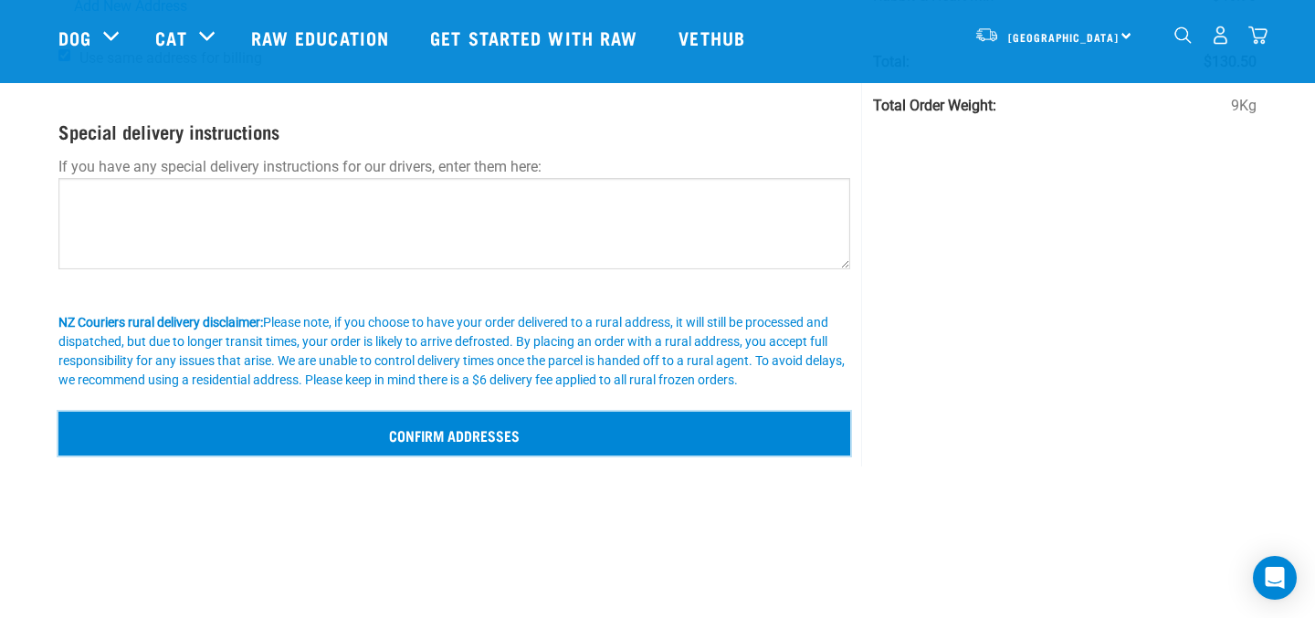
click at [556, 441] on input "Confirm addresses" at bounding box center [454, 434] width 792 height 44
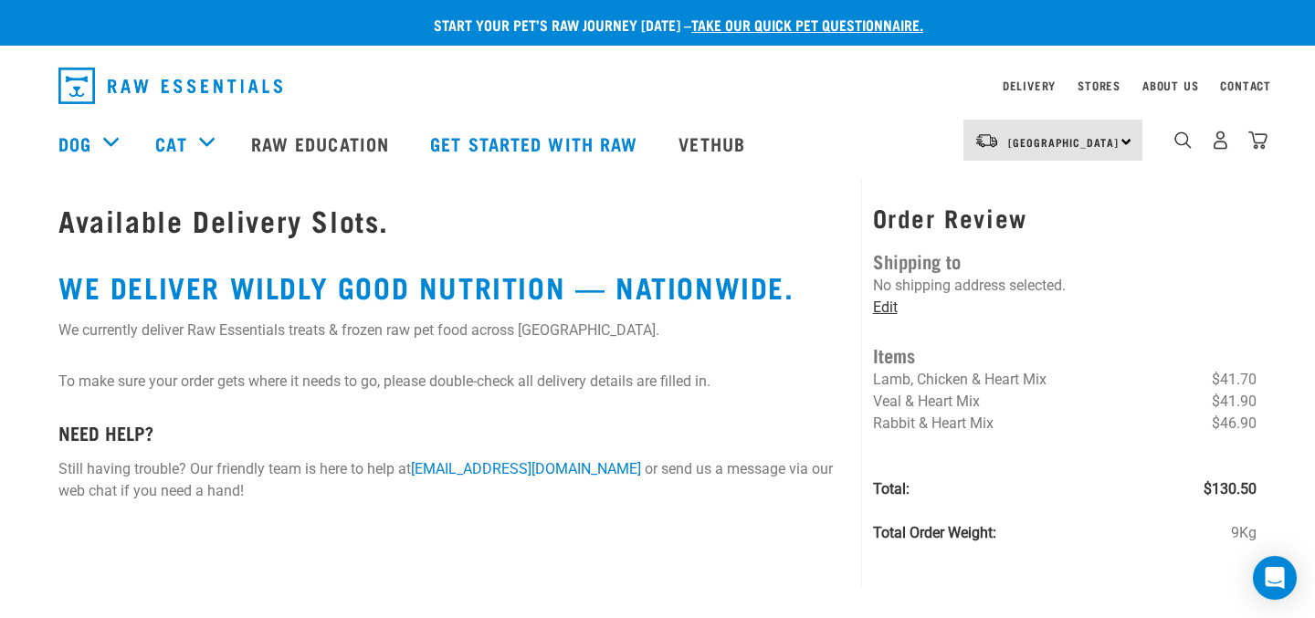
click at [881, 308] on link "Edit" at bounding box center [885, 307] width 25 height 17
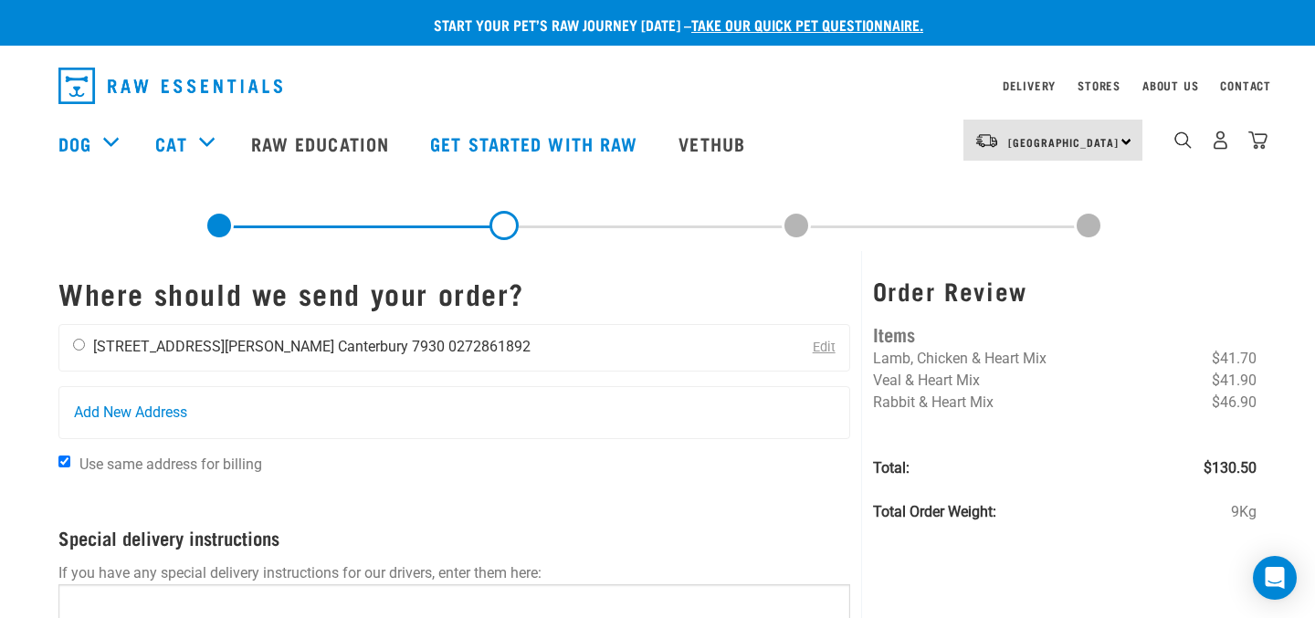
click at [82, 348] on input "radio" at bounding box center [79, 345] width 12 height 12
radio input "true"
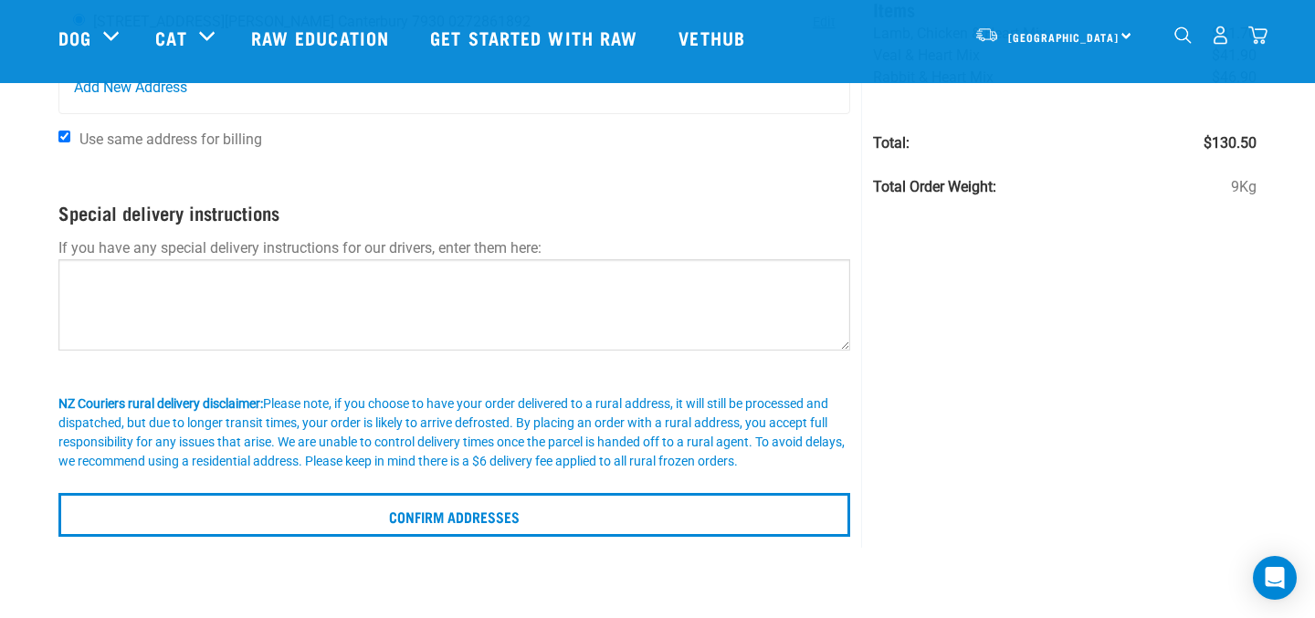
scroll to position [194, 0]
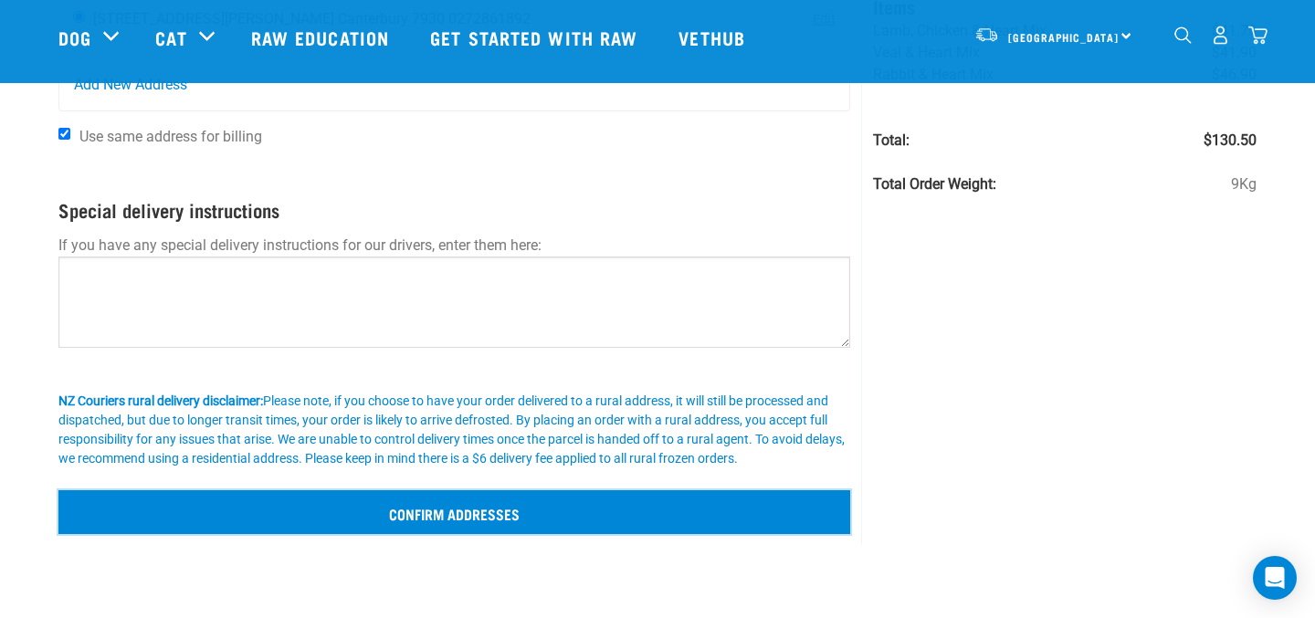
click at [430, 522] on input "Confirm addresses" at bounding box center [454, 513] width 792 height 44
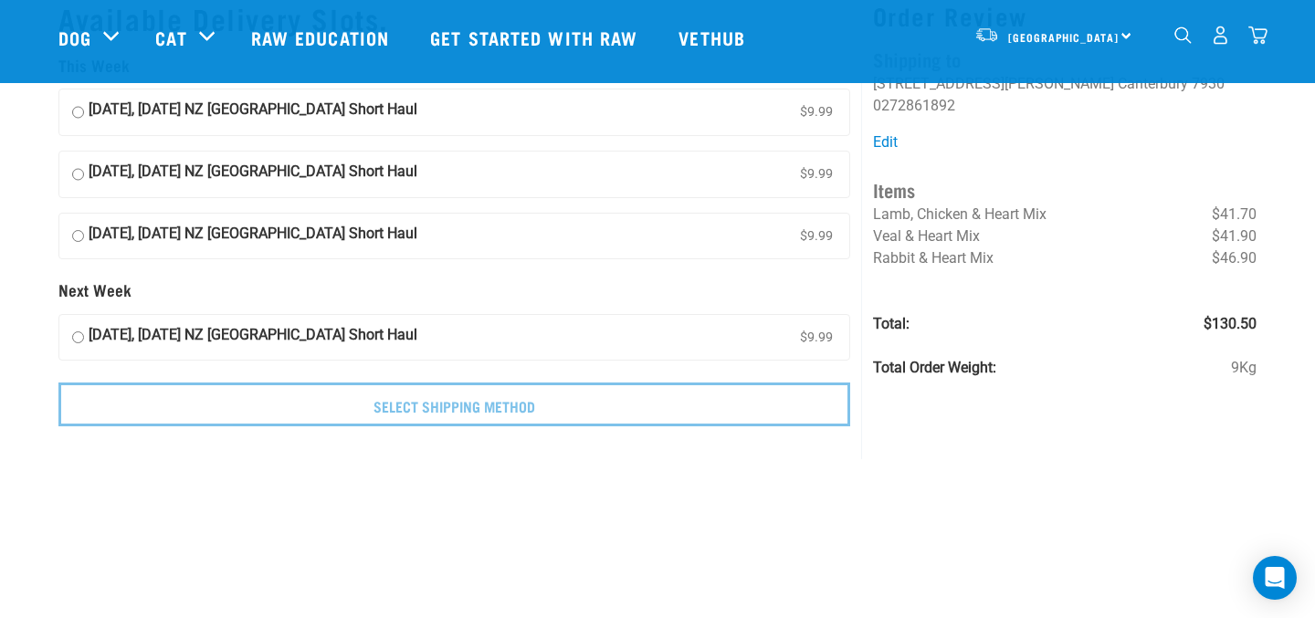
scroll to position [72, 0]
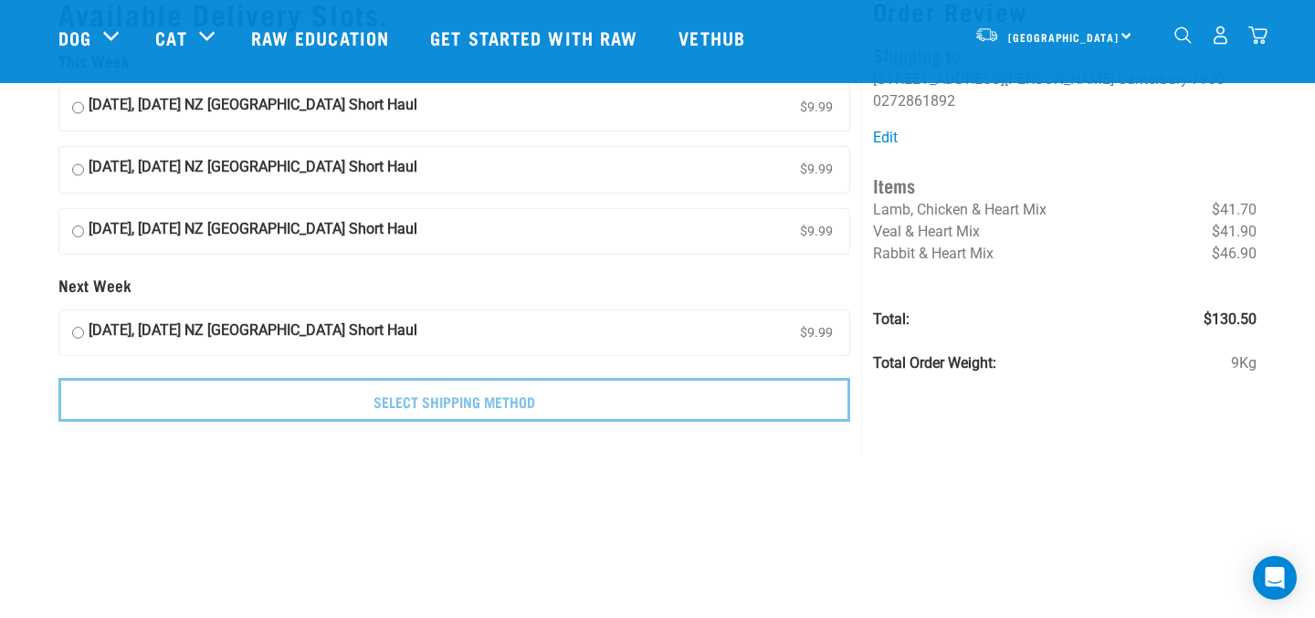
click at [79, 107] on input "[DATE], [DATE] NZ [GEOGRAPHIC_DATA] Short Haul $9.99" at bounding box center [78, 107] width 12 height 27
radio input "true"
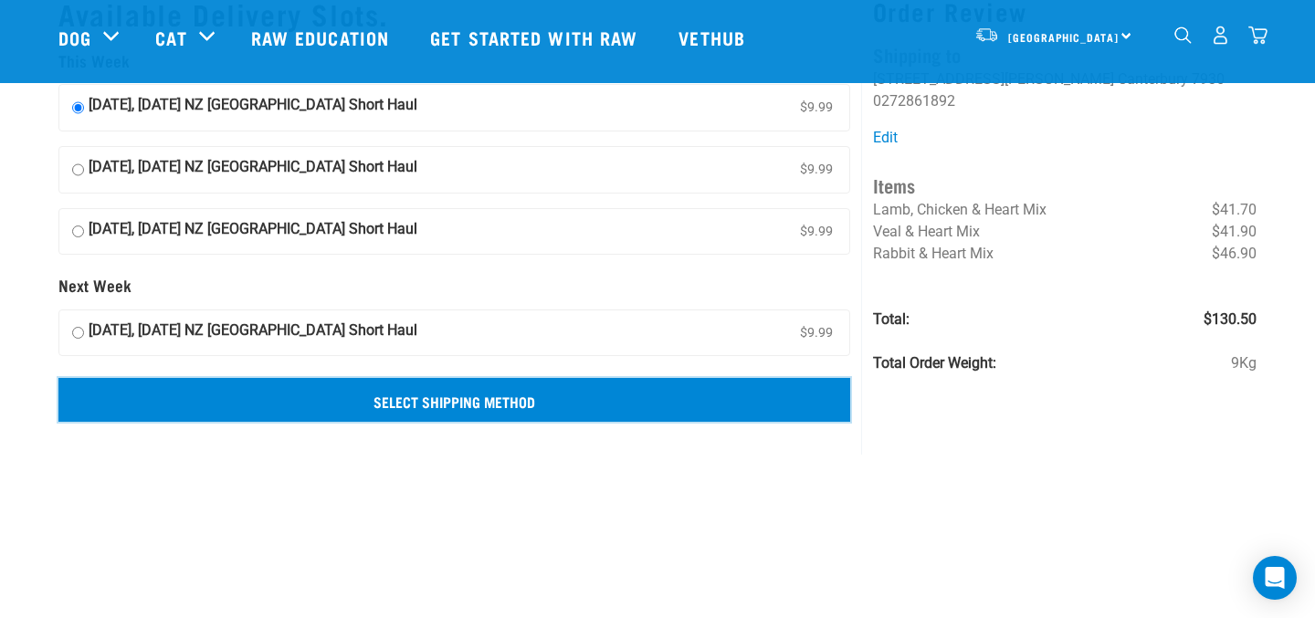
click at [457, 406] on input "Select Shipping Method" at bounding box center [454, 400] width 792 height 44
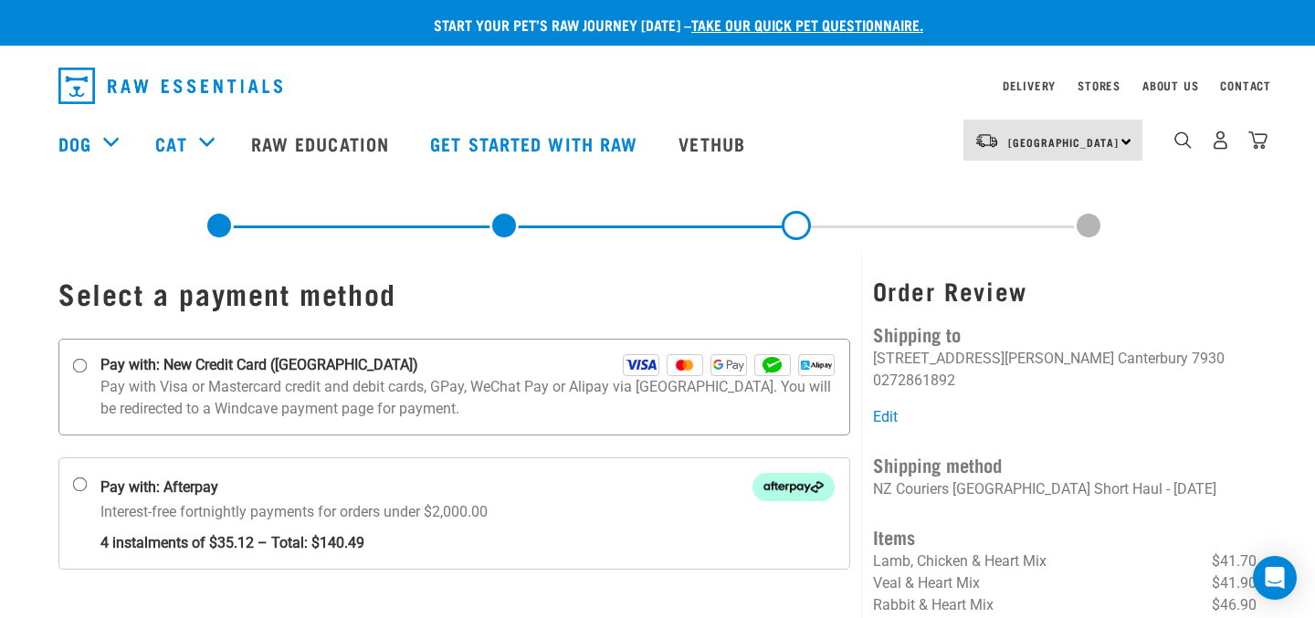
click at [82, 365] on input "Pay with: New Credit Card (Windcave)" at bounding box center [80, 366] width 15 height 15
radio input "true"
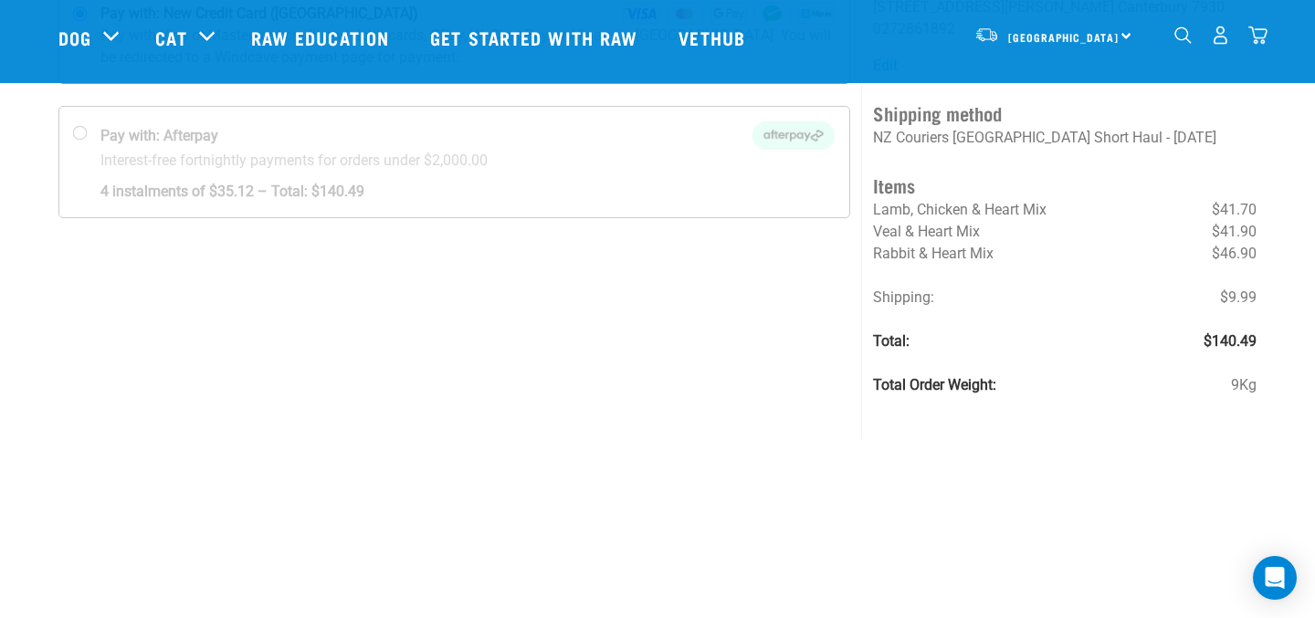
scroll to position [223, 0]
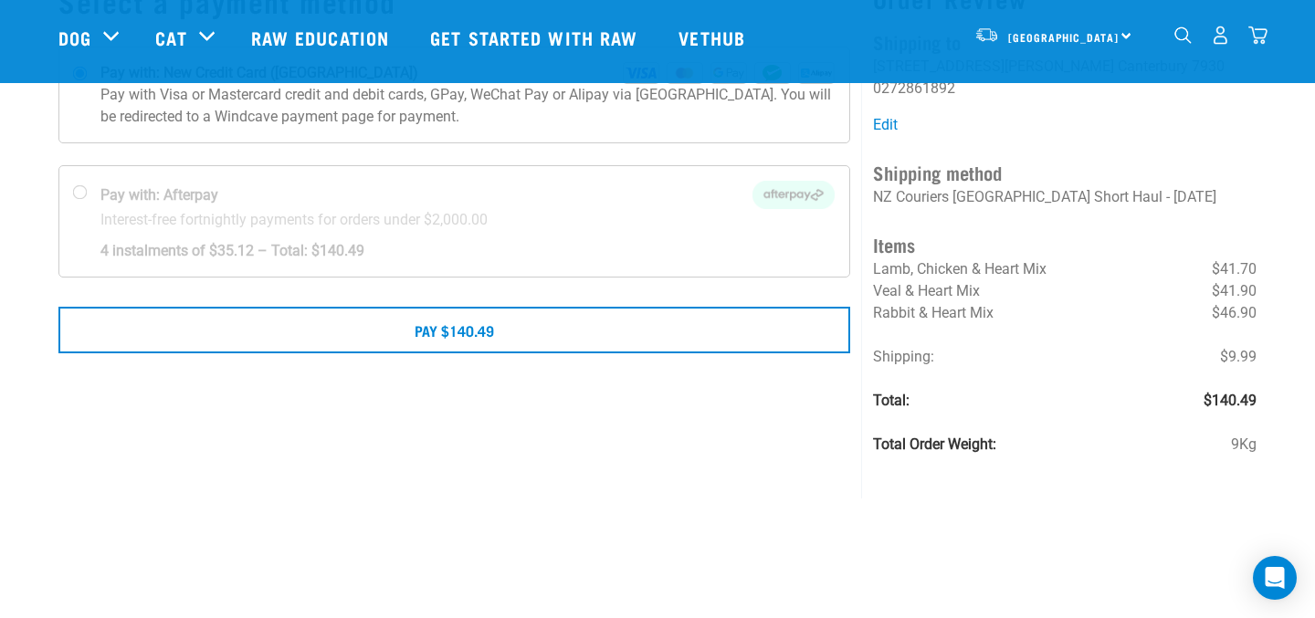
scroll to position [162, 0]
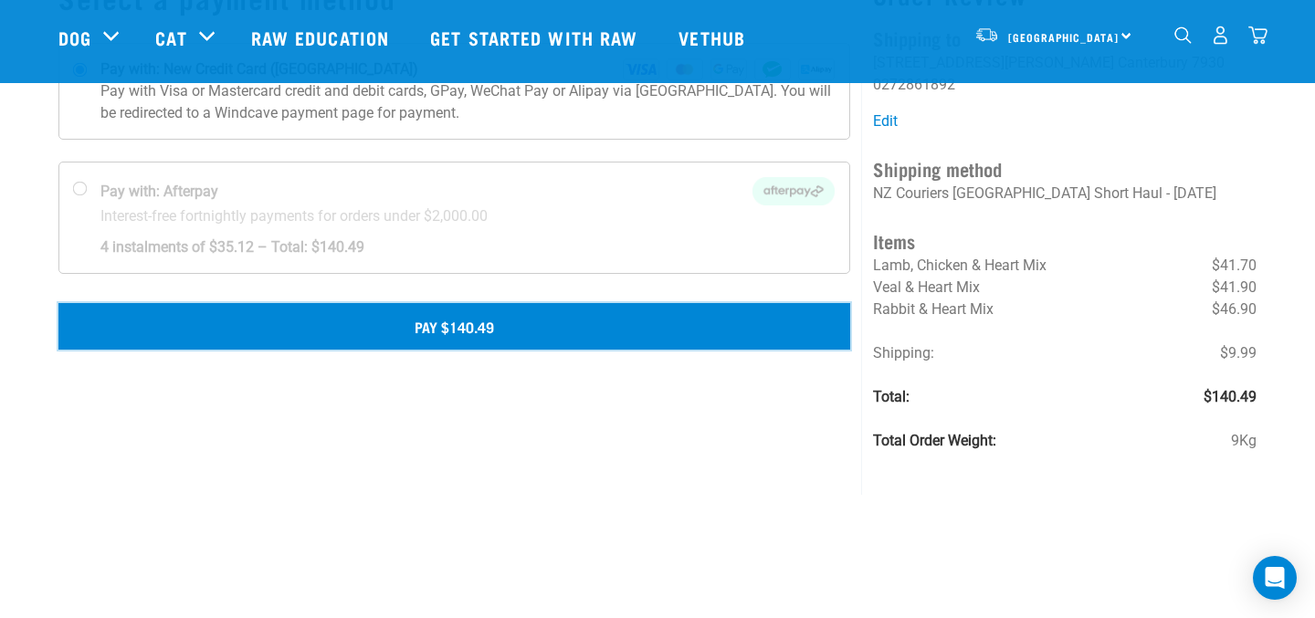
click at [431, 331] on button "Pay $140.49" at bounding box center [454, 326] width 792 height 46
